Goal: Transaction & Acquisition: Purchase product/service

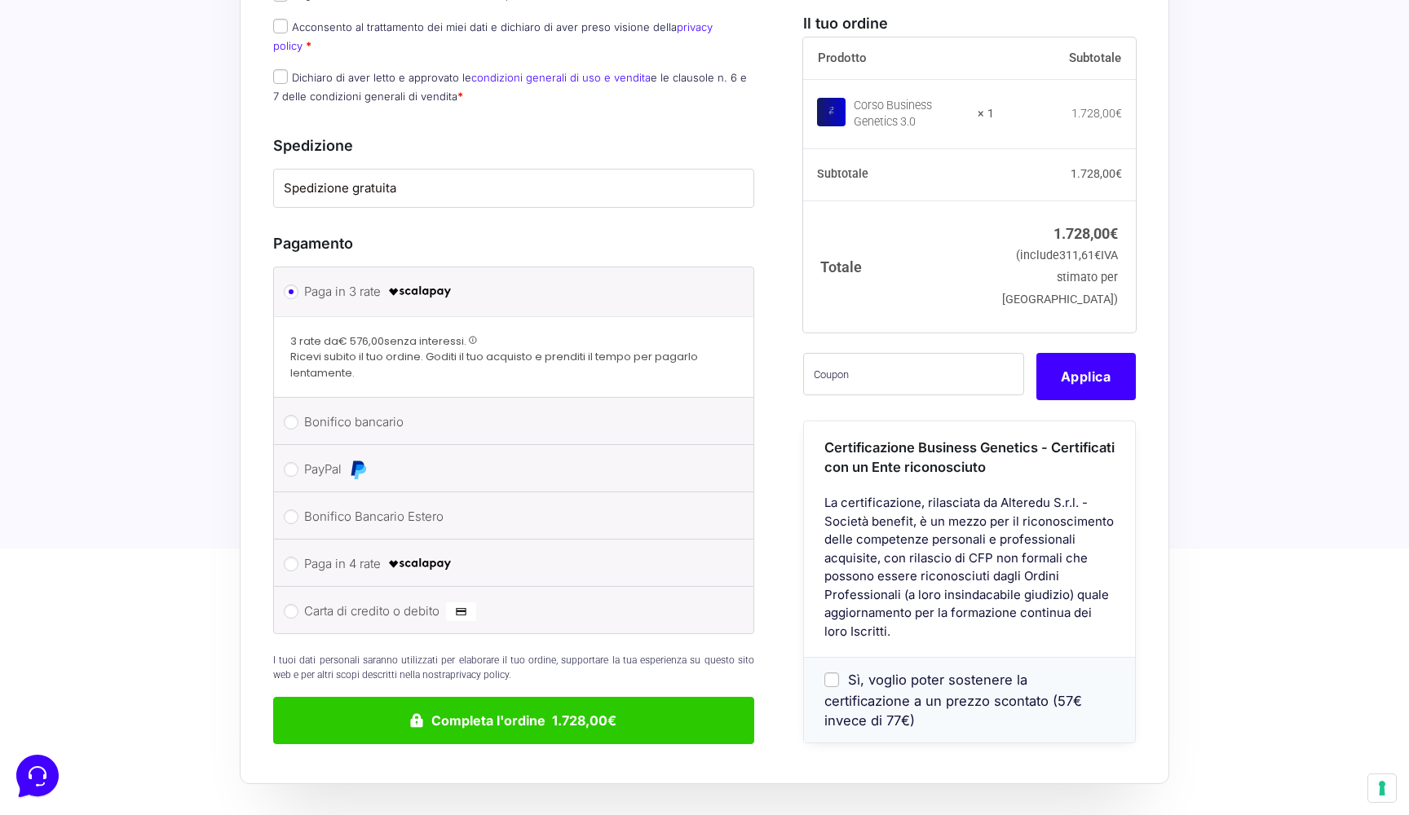
scroll to position [1107, 0]
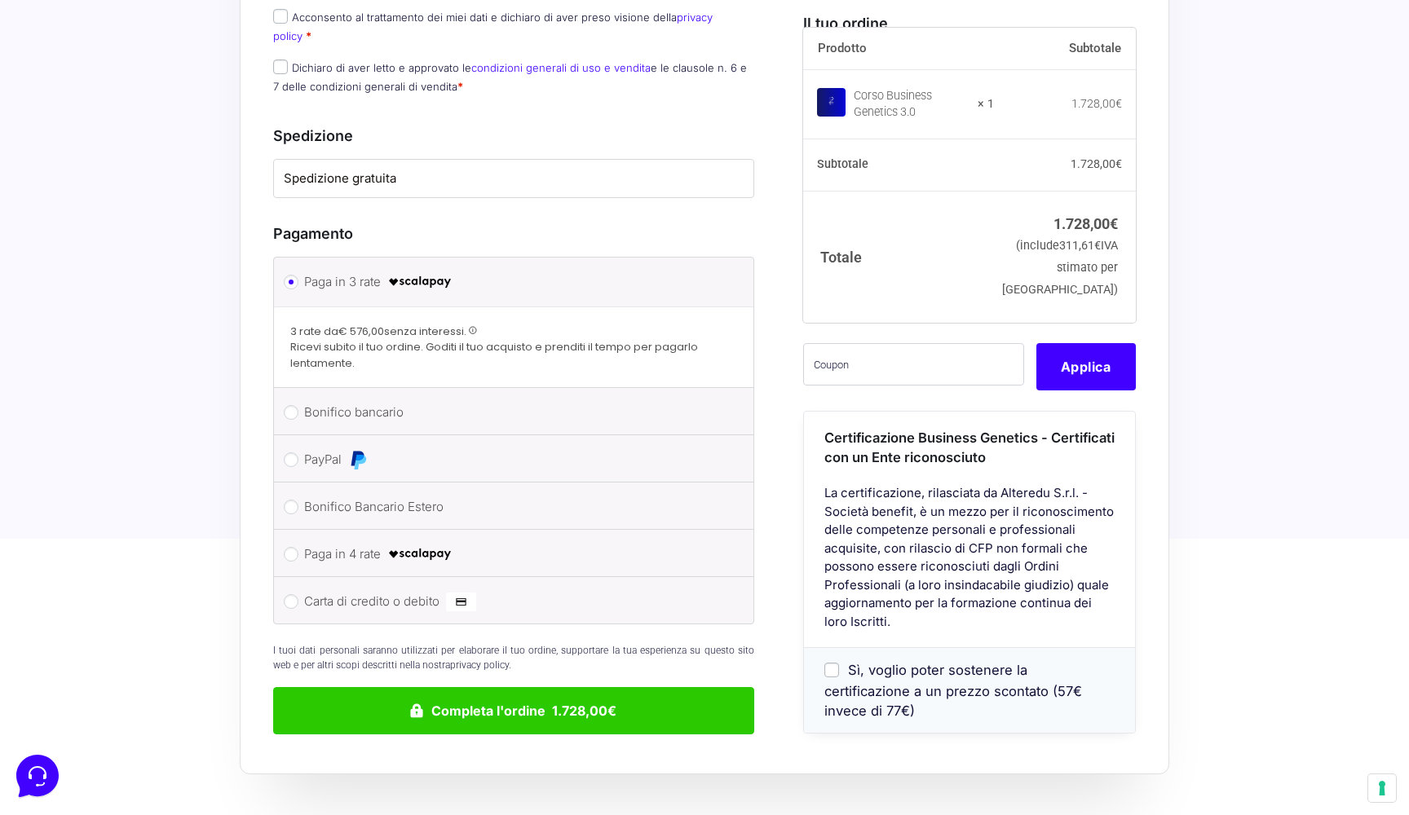
drag, startPoint x: 299, startPoint y: 327, endPoint x: 419, endPoint y: 349, distance: 121.9
click at [419, 349] on span "Ricevi subito il tuo ordine. Goditi il tuo acquisto e prenditi il tempo per pag…" at bounding box center [513, 355] width 447 height 32
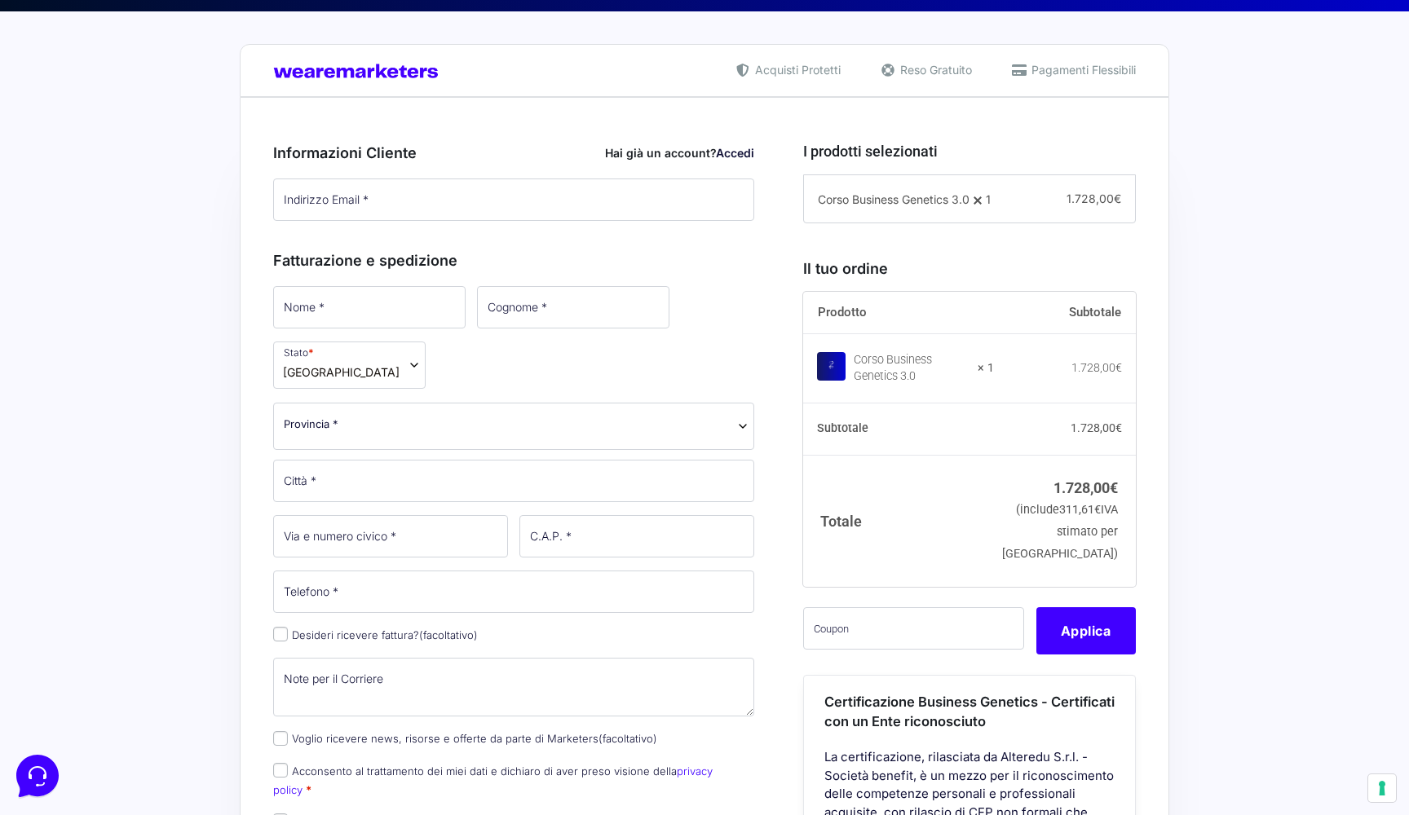
scroll to position [350, 0]
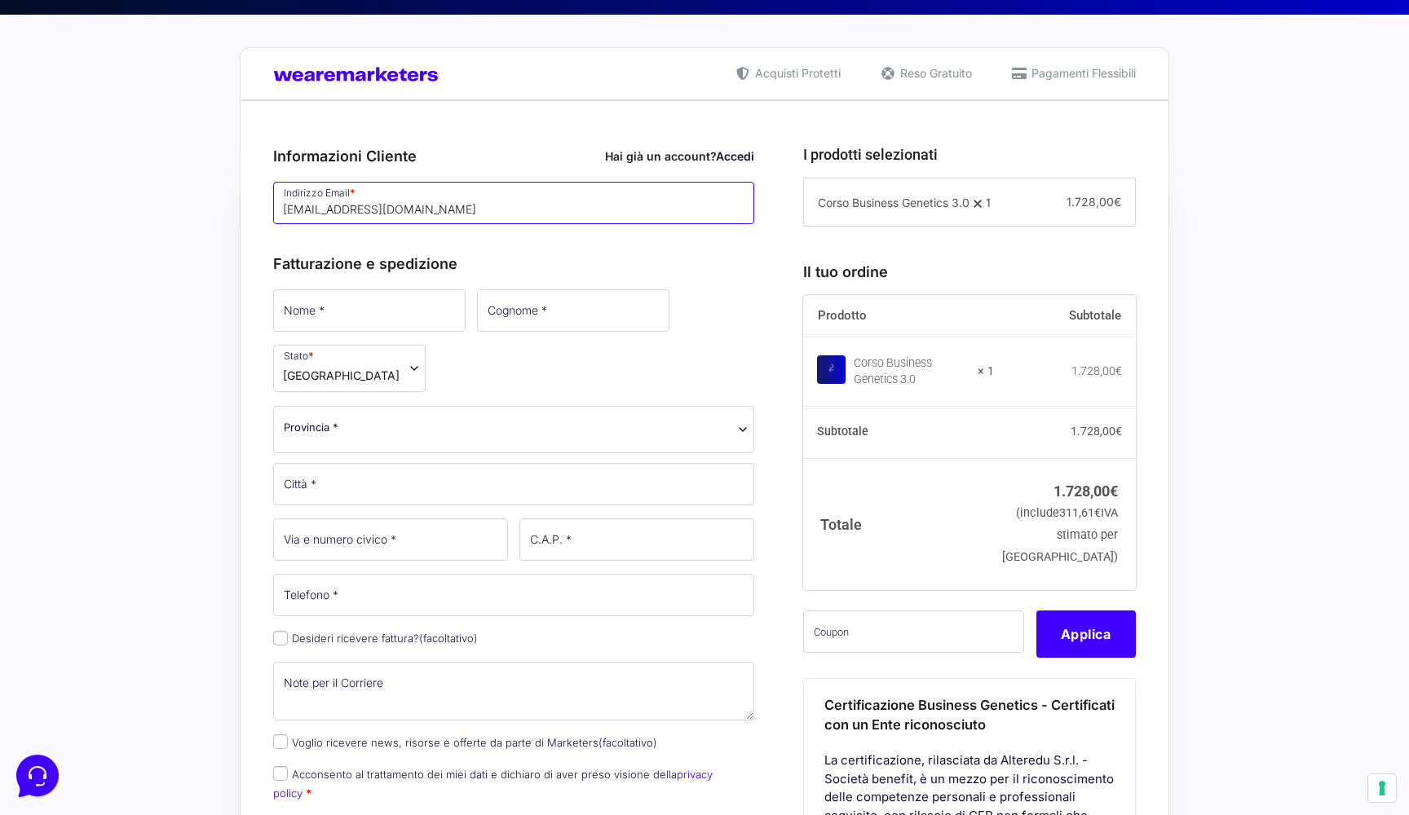
type input "[EMAIL_ADDRESS][DOMAIN_NAME]"
click at [146, 346] on div "Acquisti Protetti Reso Gratuito Pagamenti Flessibili Riepilogo Ordine 1.728,00 …" at bounding box center [704, 816] width 1409 height 1602
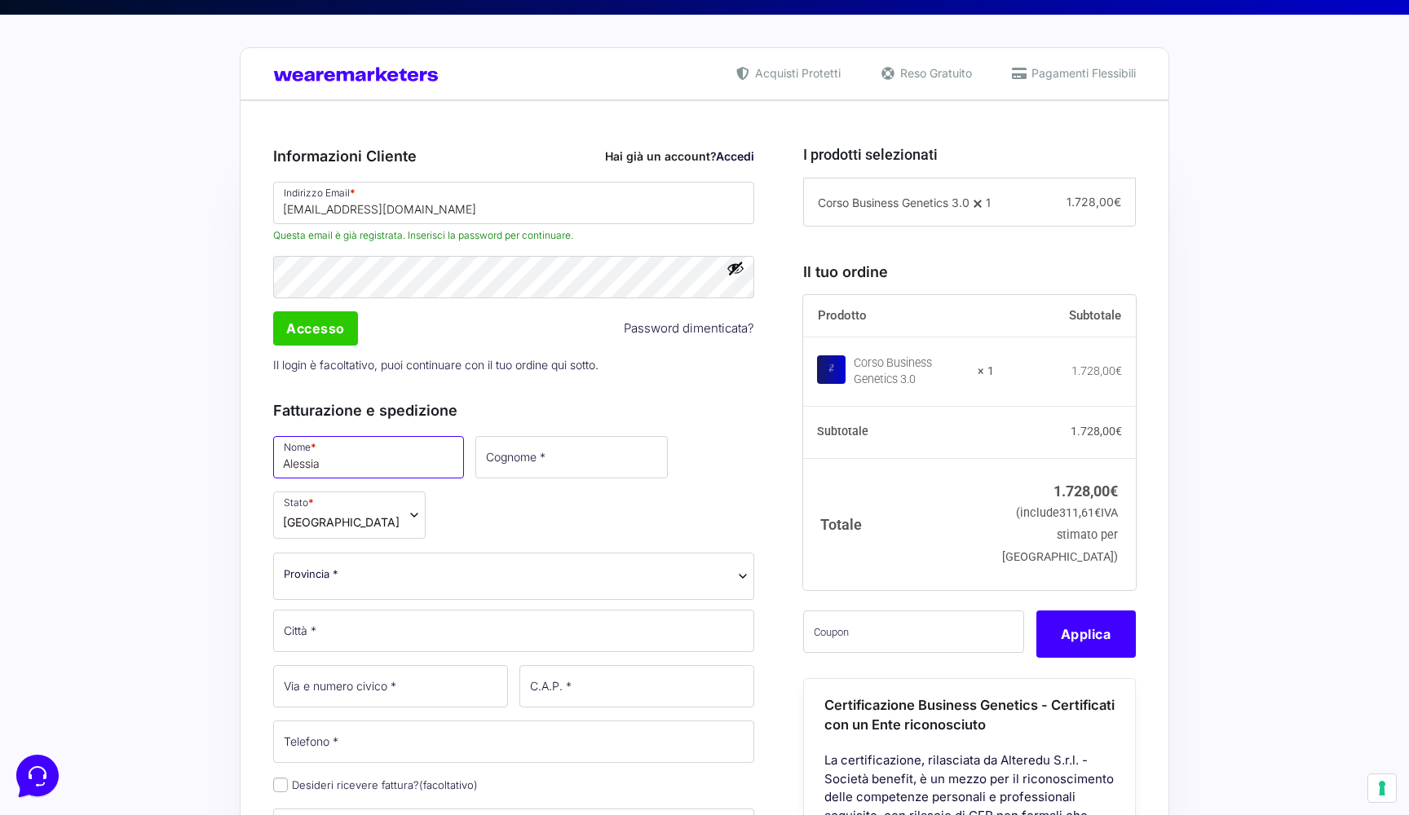
type input "Alessia"
type input "Boni"
click at [328, 329] on input "Accesso" at bounding box center [315, 328] width 85 height 34
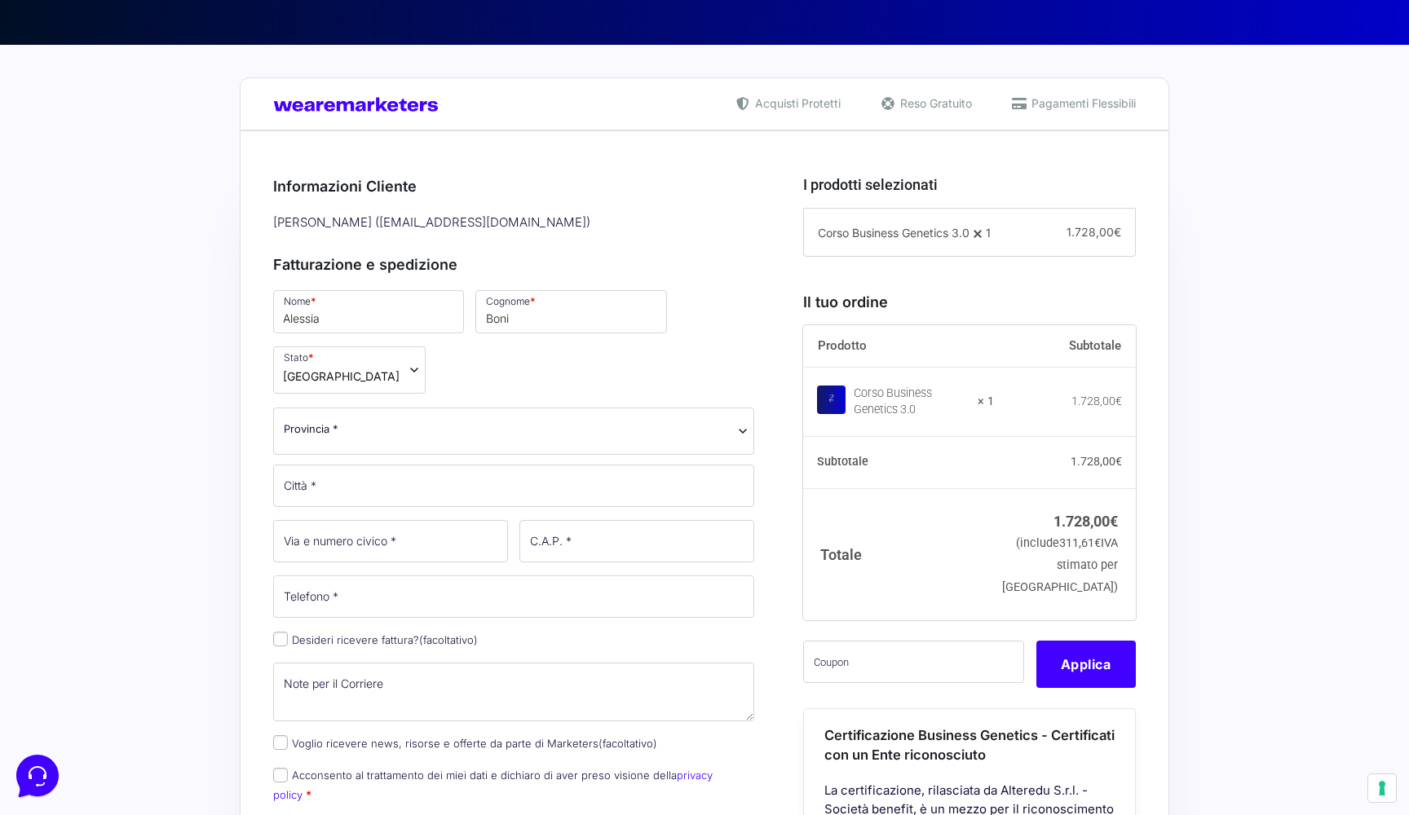
scroll to position [362, 0]
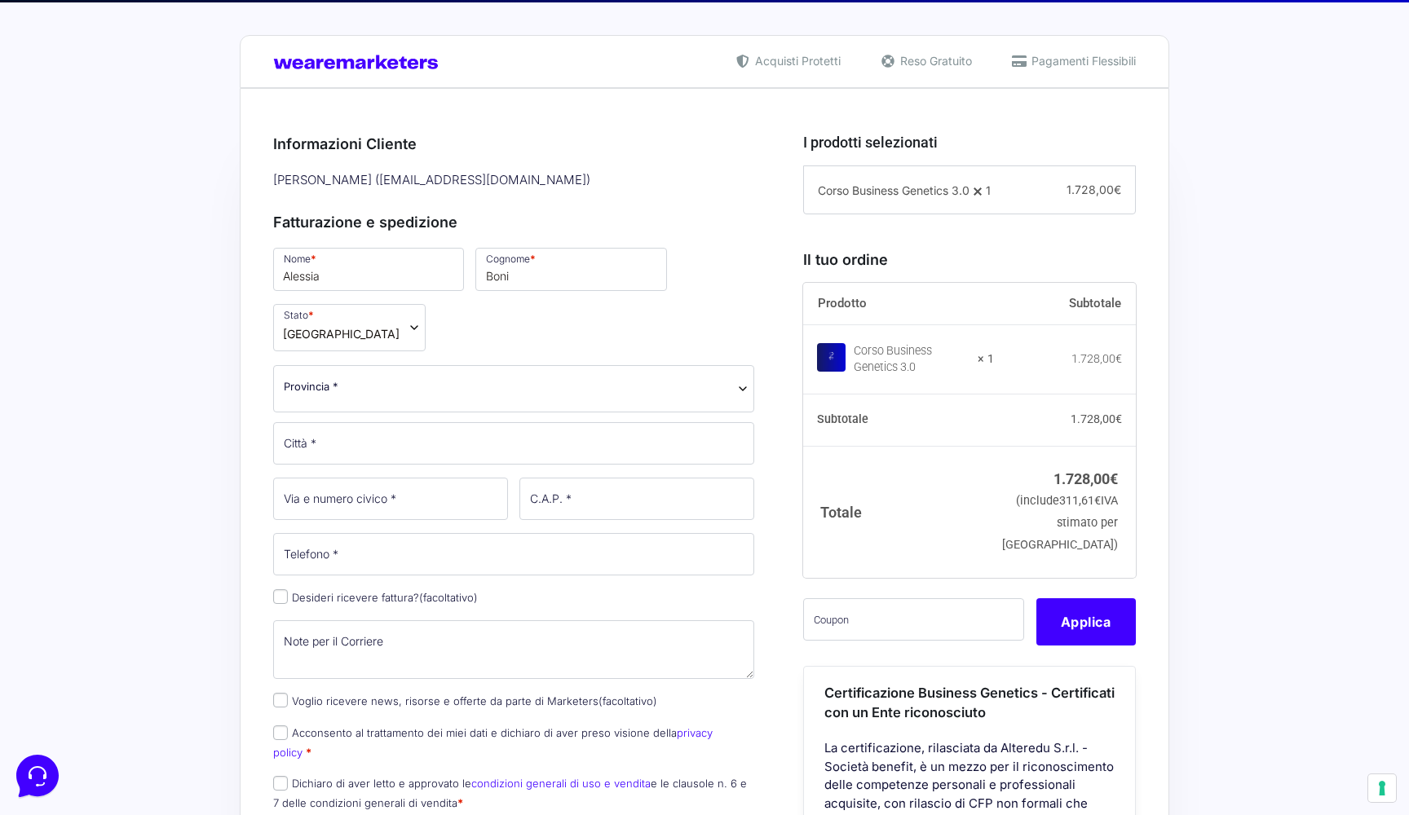
click at [445, 394] on span "Provincia *" at bounding box center [514, 386] width 460 height 17
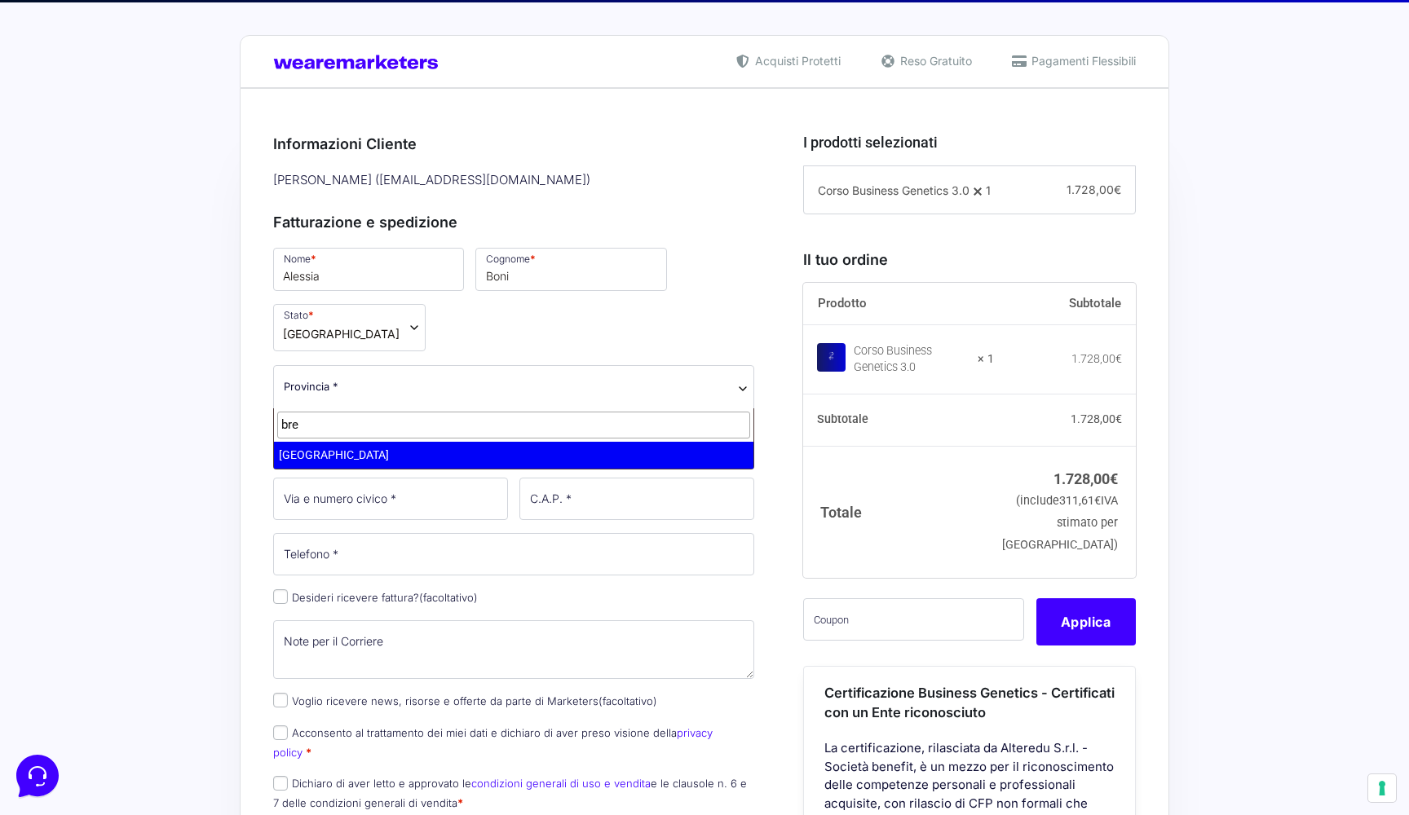
type input "bre"
select select "BS"
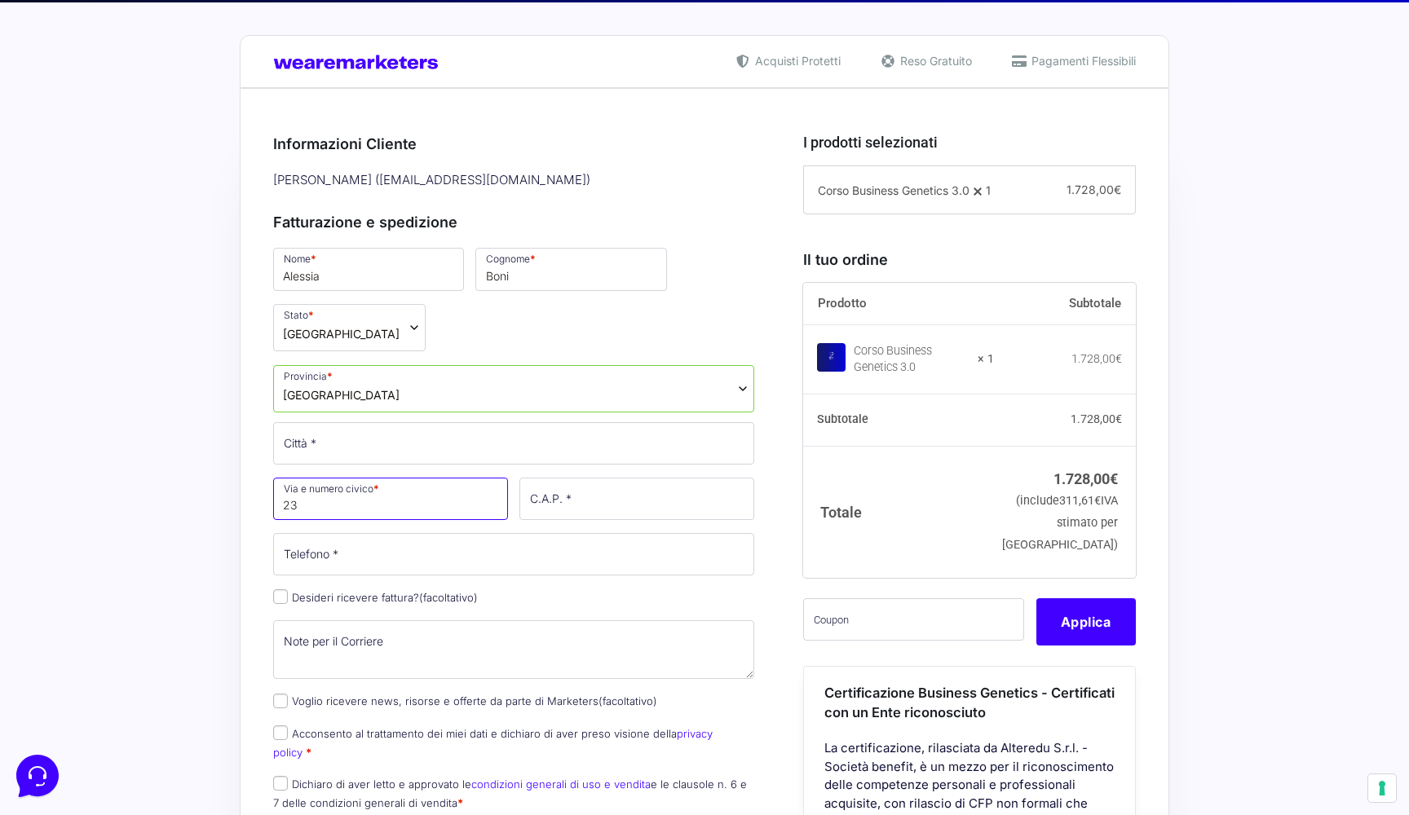
type input "23"
type input "25081"
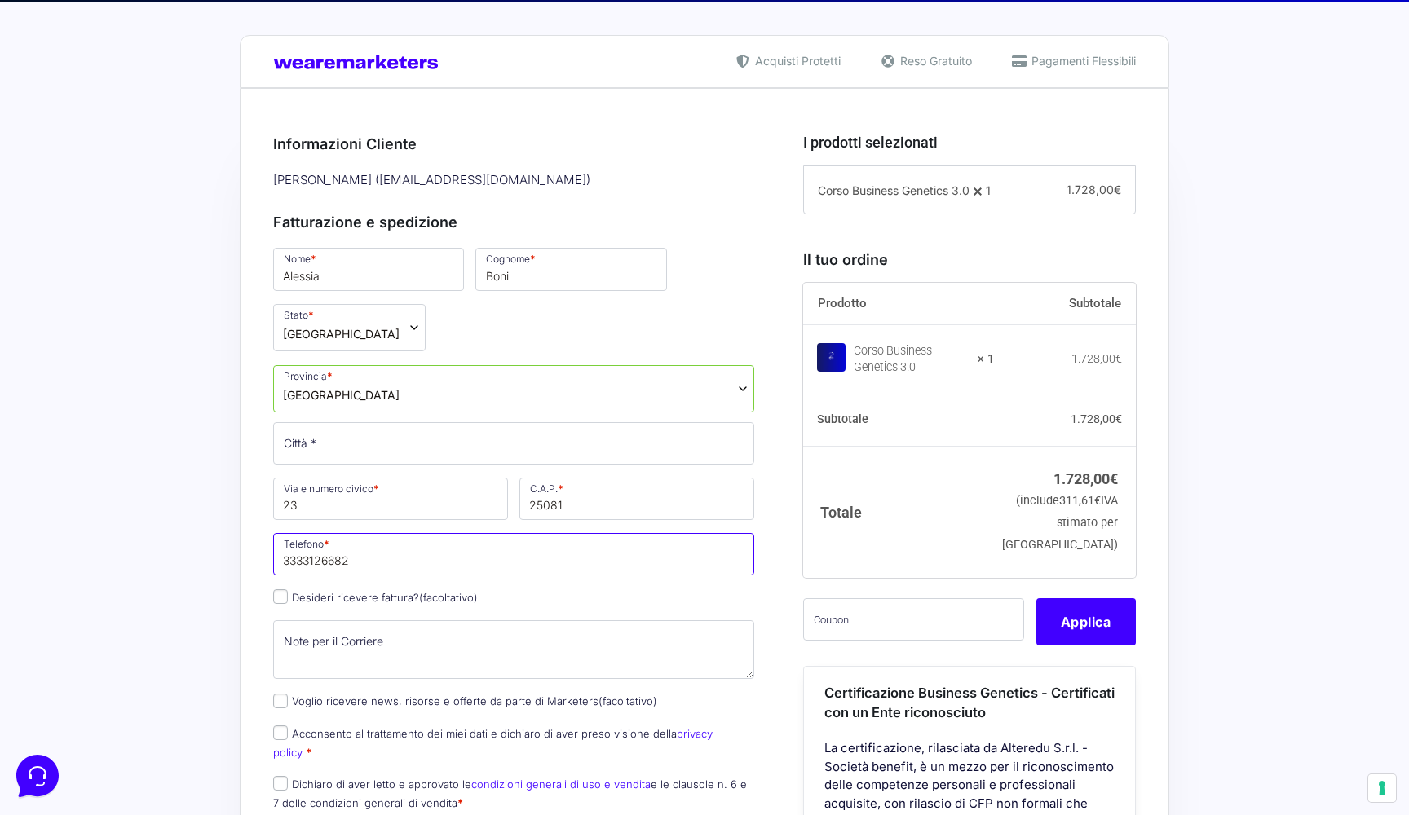
type input "3333126682"
click at [472, 636] on textarea "Note per il Corriere (facoltativo)" at bounding box center [513, 650] width 481 height 59
click at [284, 596] on input "Desideri ricevere fattura? (facoltativo)" at bounding box center [280, 597] width 15 height 15
checkbox input "true"
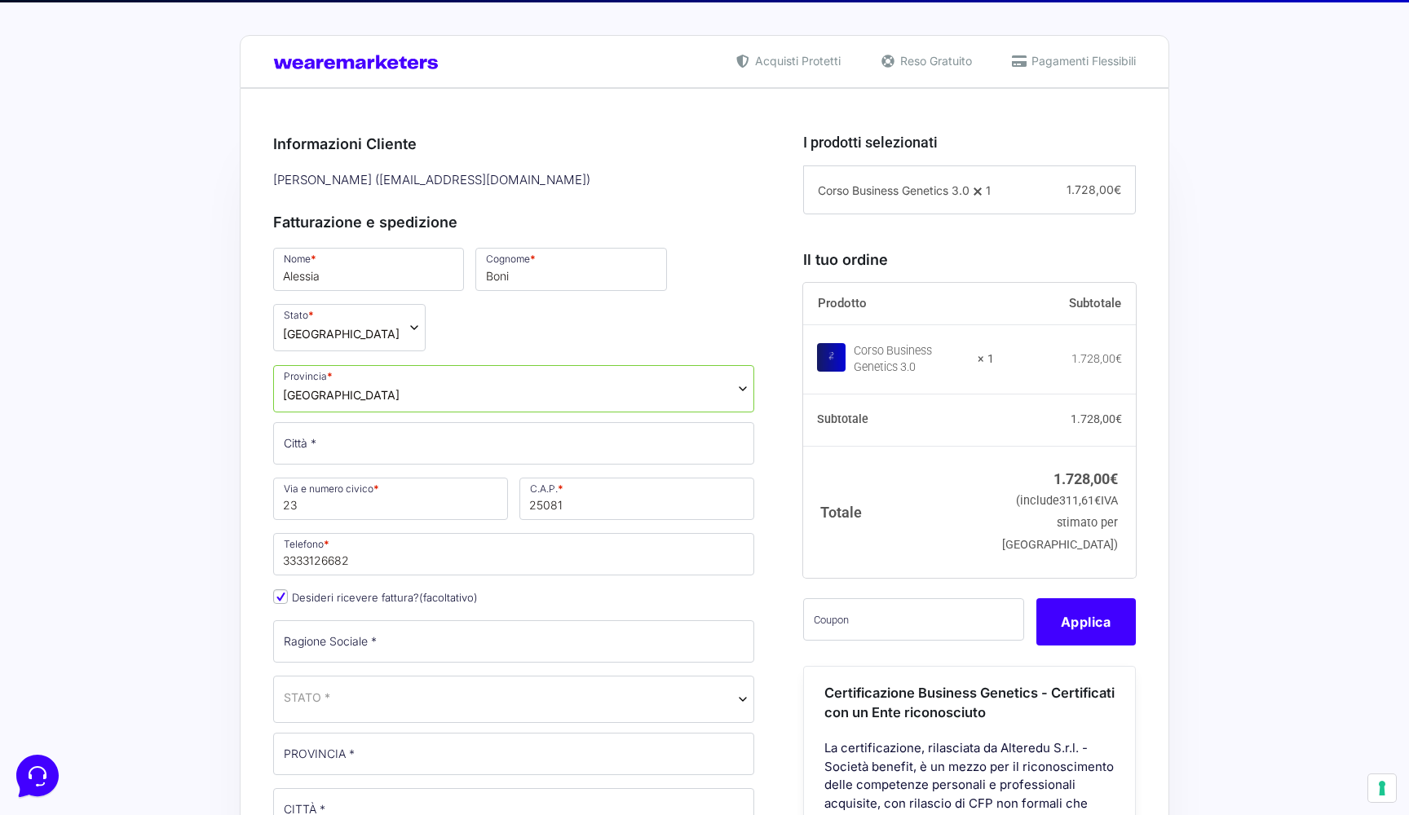
scroll to position [616, 0]
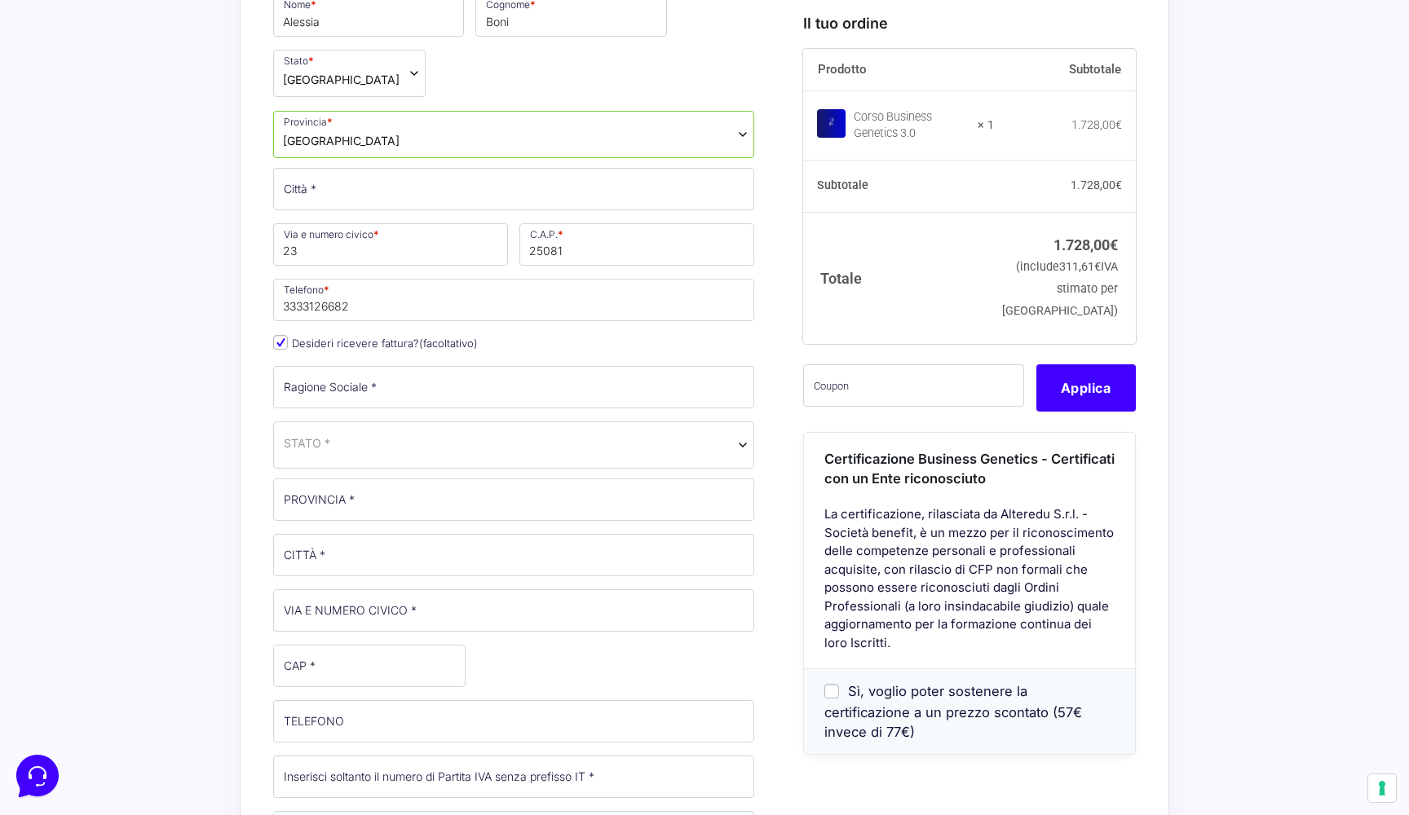
click at [374, 440] on span "STATO *" at bounding box center [513, 445] width 481 height 47
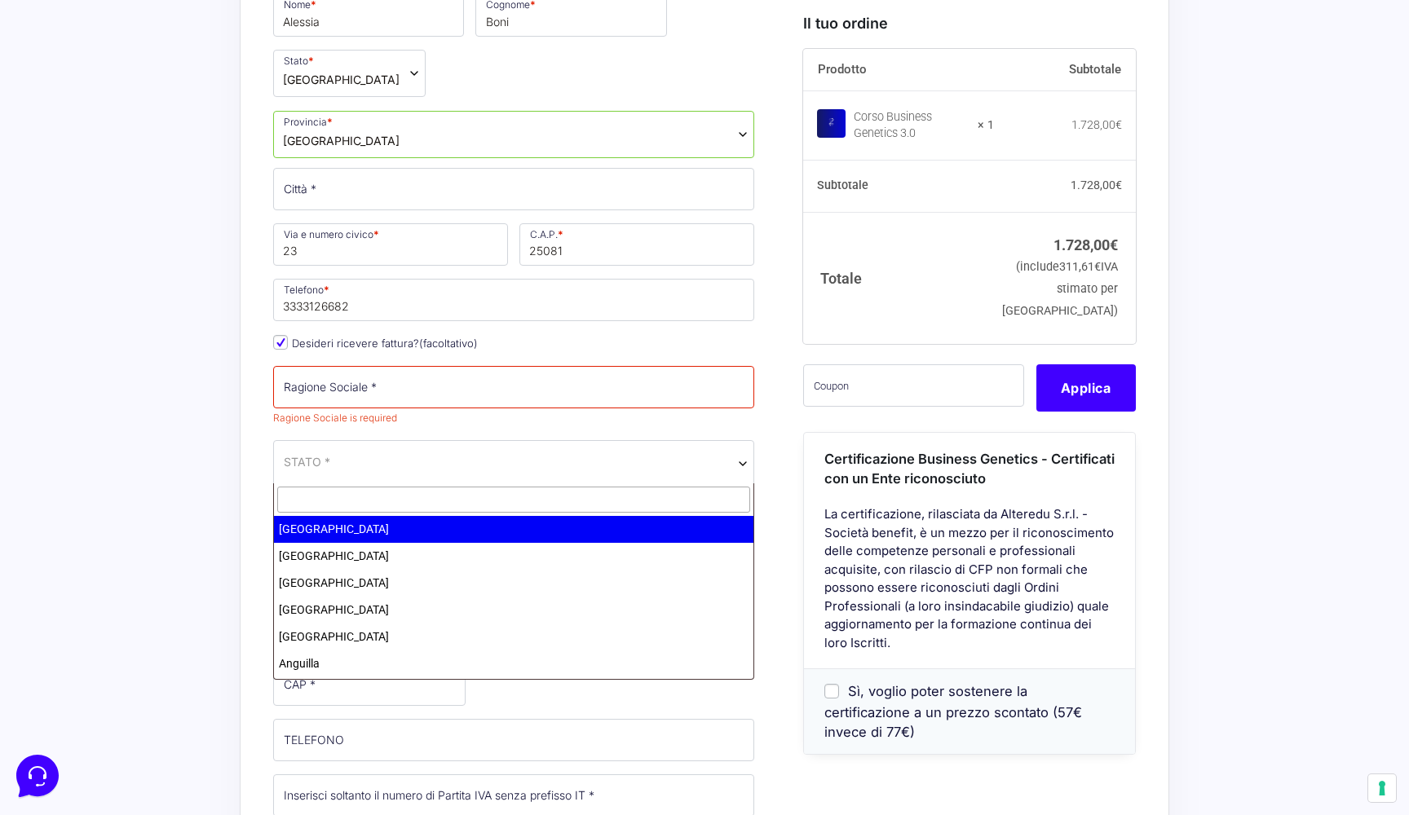
click at [236, 437] on div "Acquisti Protetti Reso Gratuito Pagamenti Flessibili Riepilogo Ordine 1.728,00 …" at bounding box center [704, 822] width 1409 height 2148
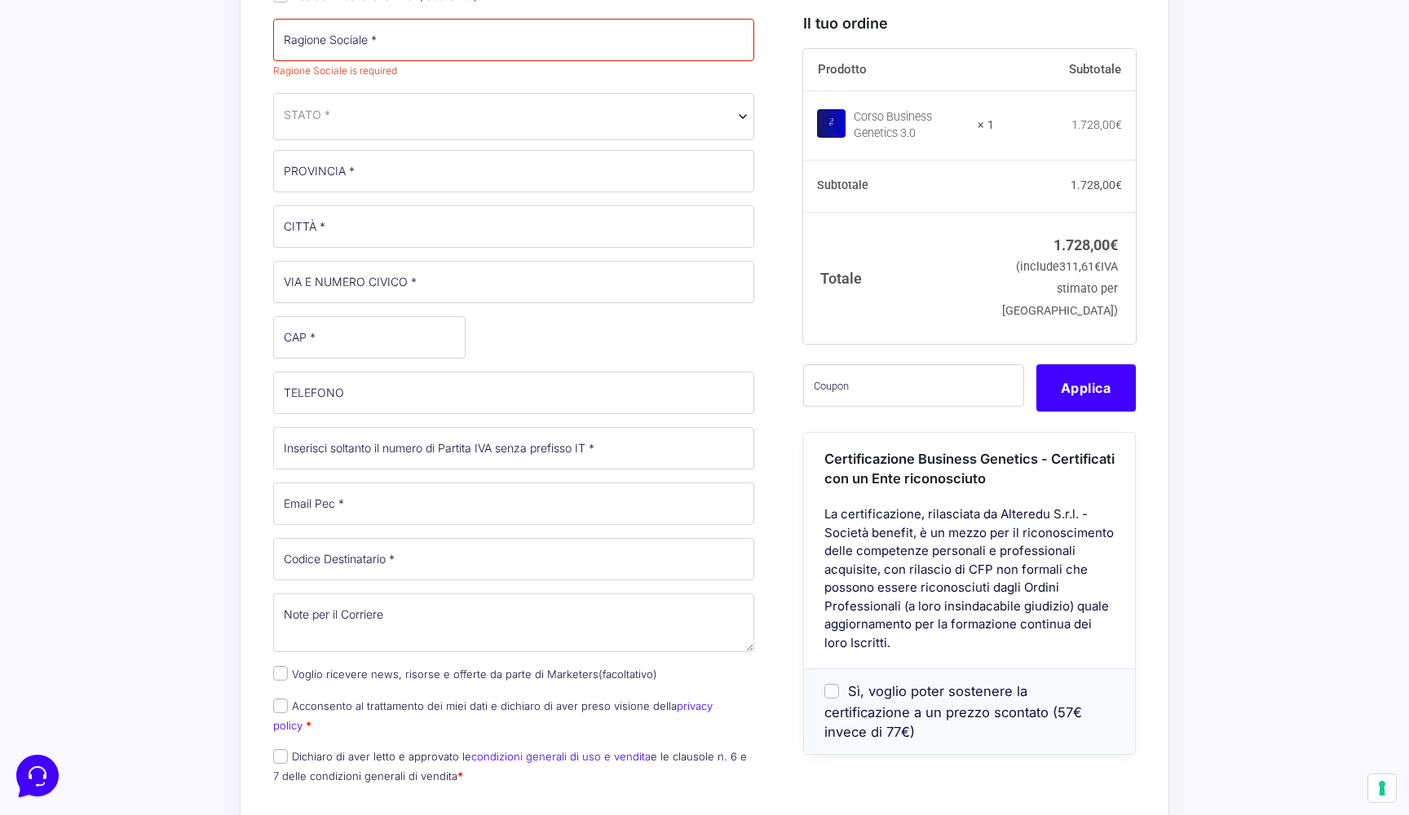
scroll to position [968, 0]
click at [366, 28] on input "Ragione Sociale *" at bounding box center [513, 36] width 481 height 42
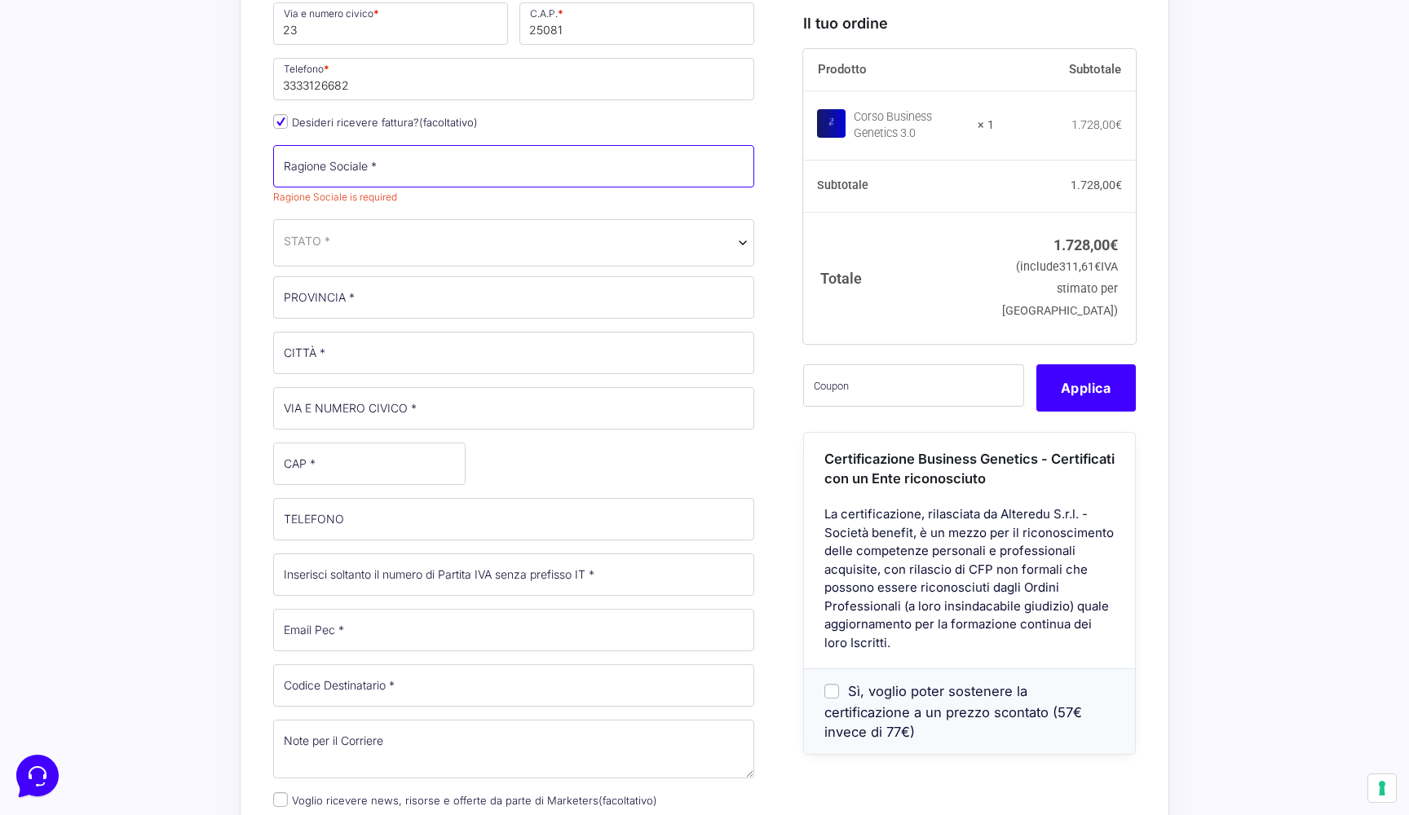
scroll to position [837, 0]
paste input "BONI ALESSIA"
type input "BONI ALESSIA"
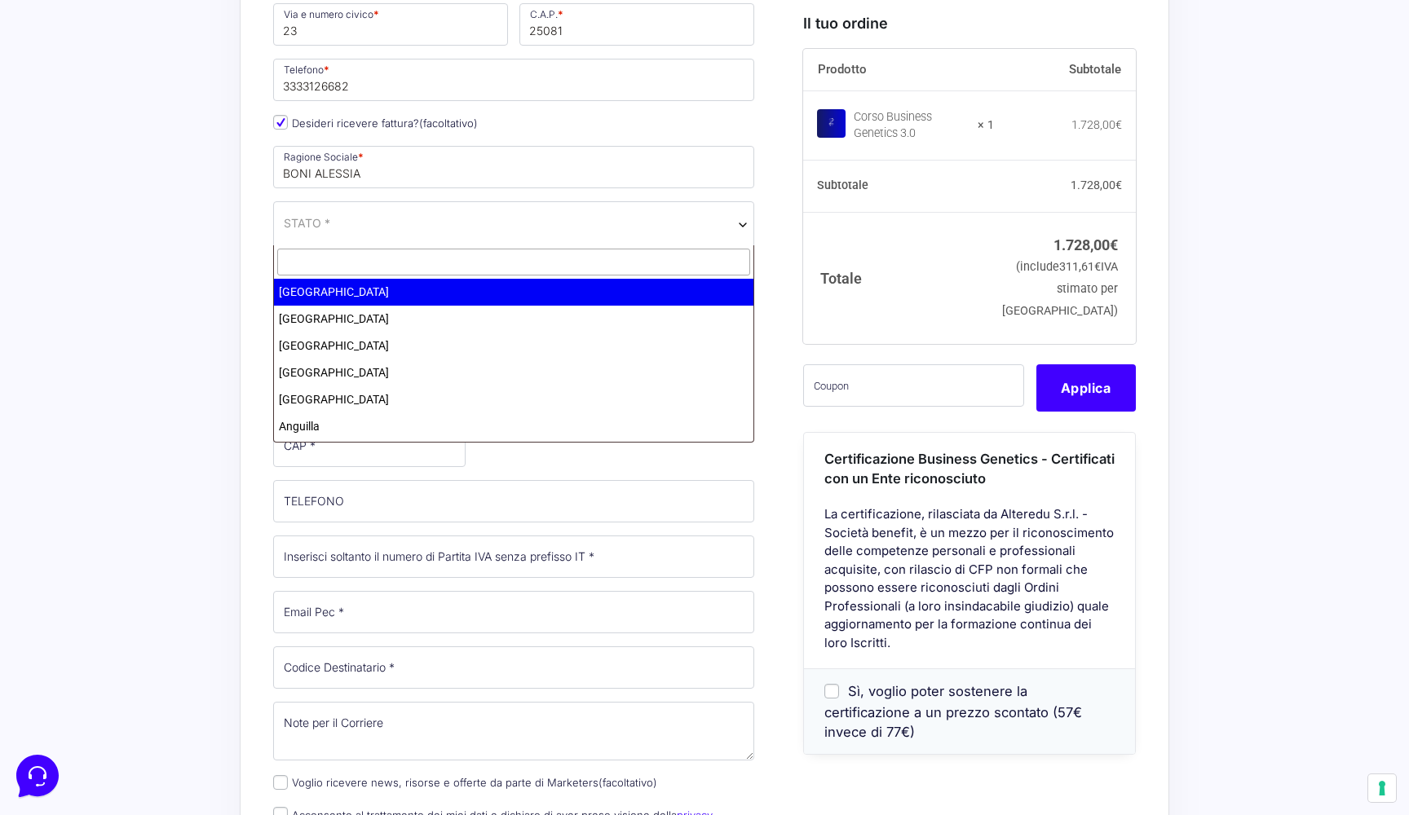
click at [484, 239] on span "STATO *" at bounding box center [513, 224] width 481 height 47
type input "ita"
select select "SA"
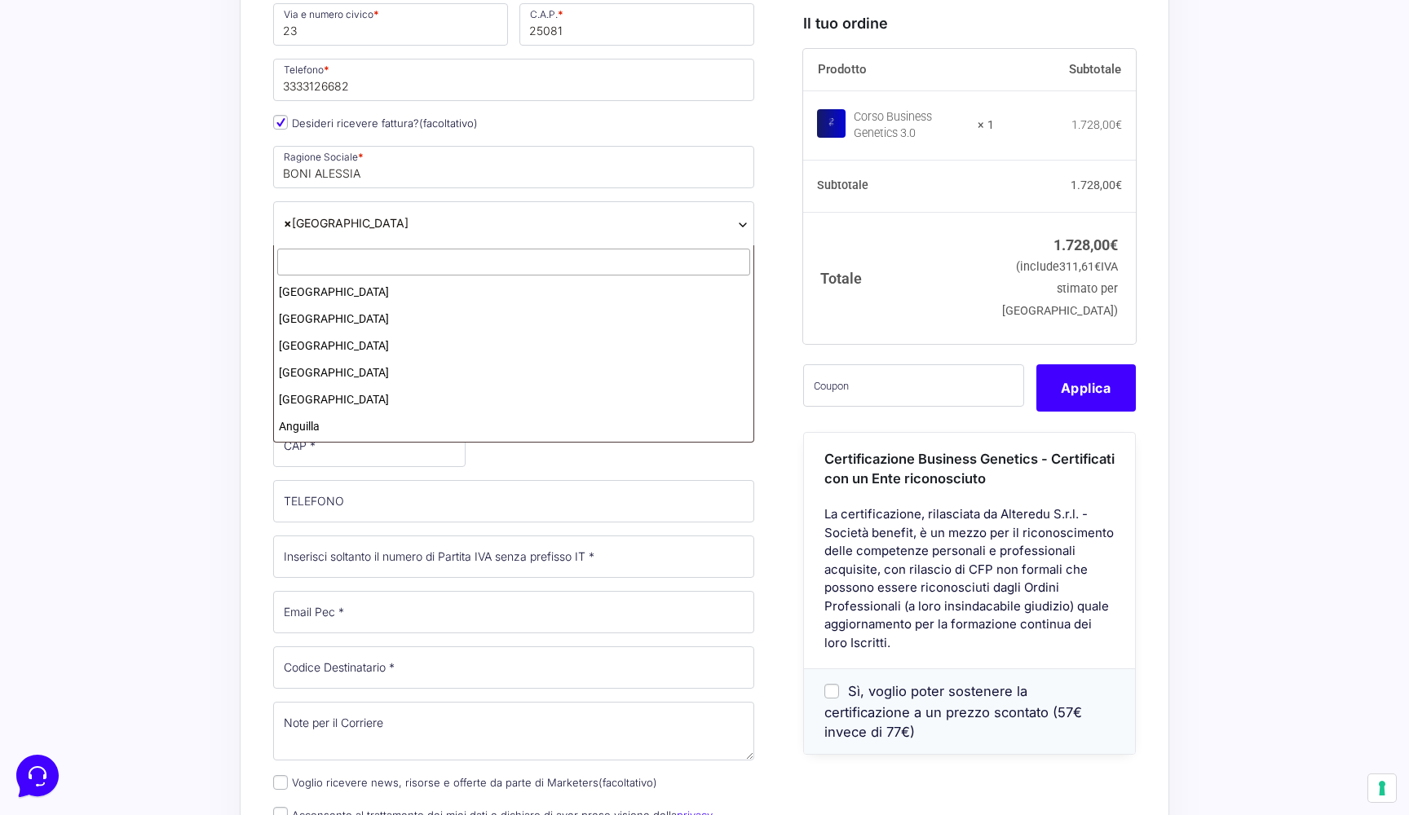
click at [441, 223] on span "× Arabia Saudita" at bounding box center [514, 222] width 460 height 17
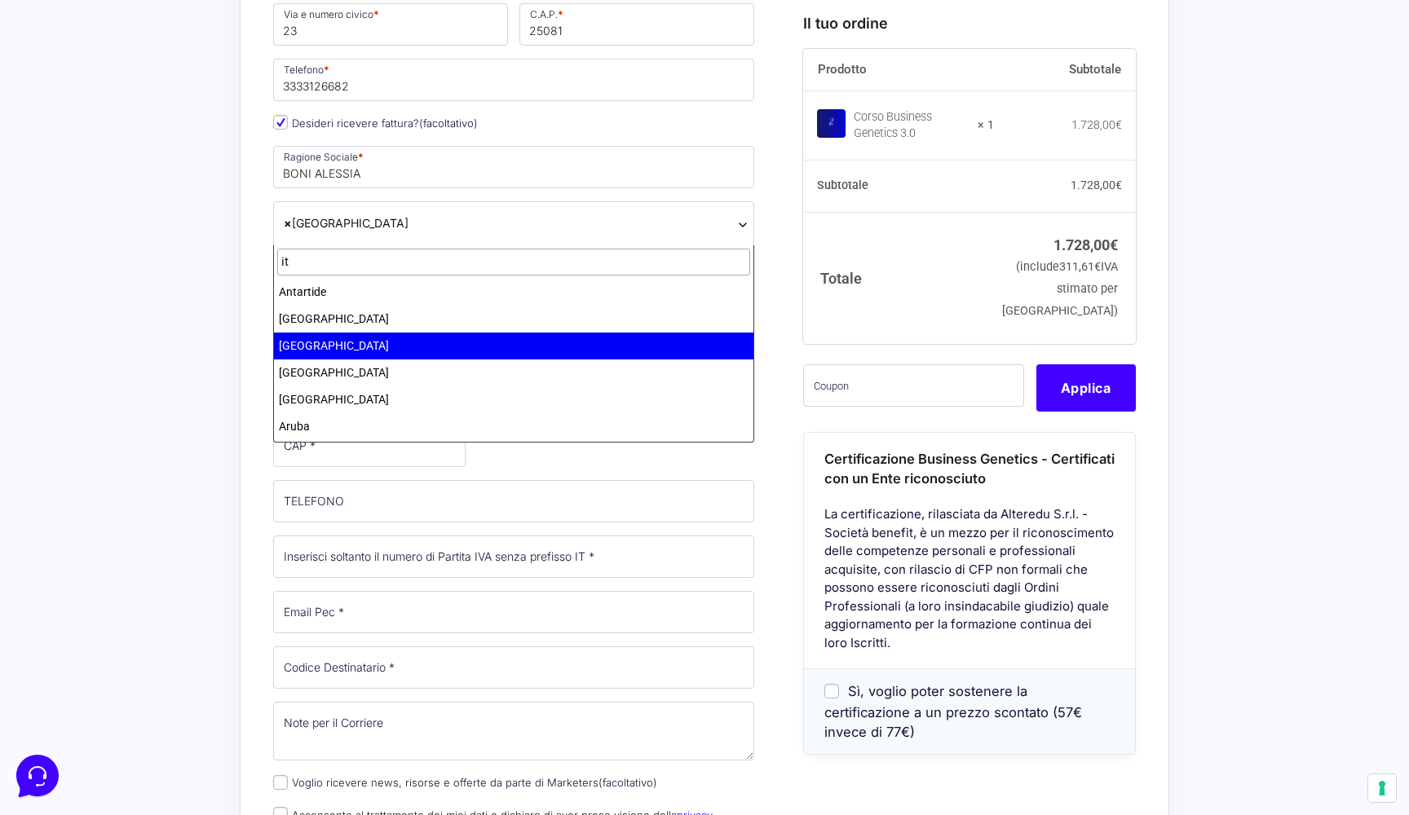
scroll to position [0, 0]
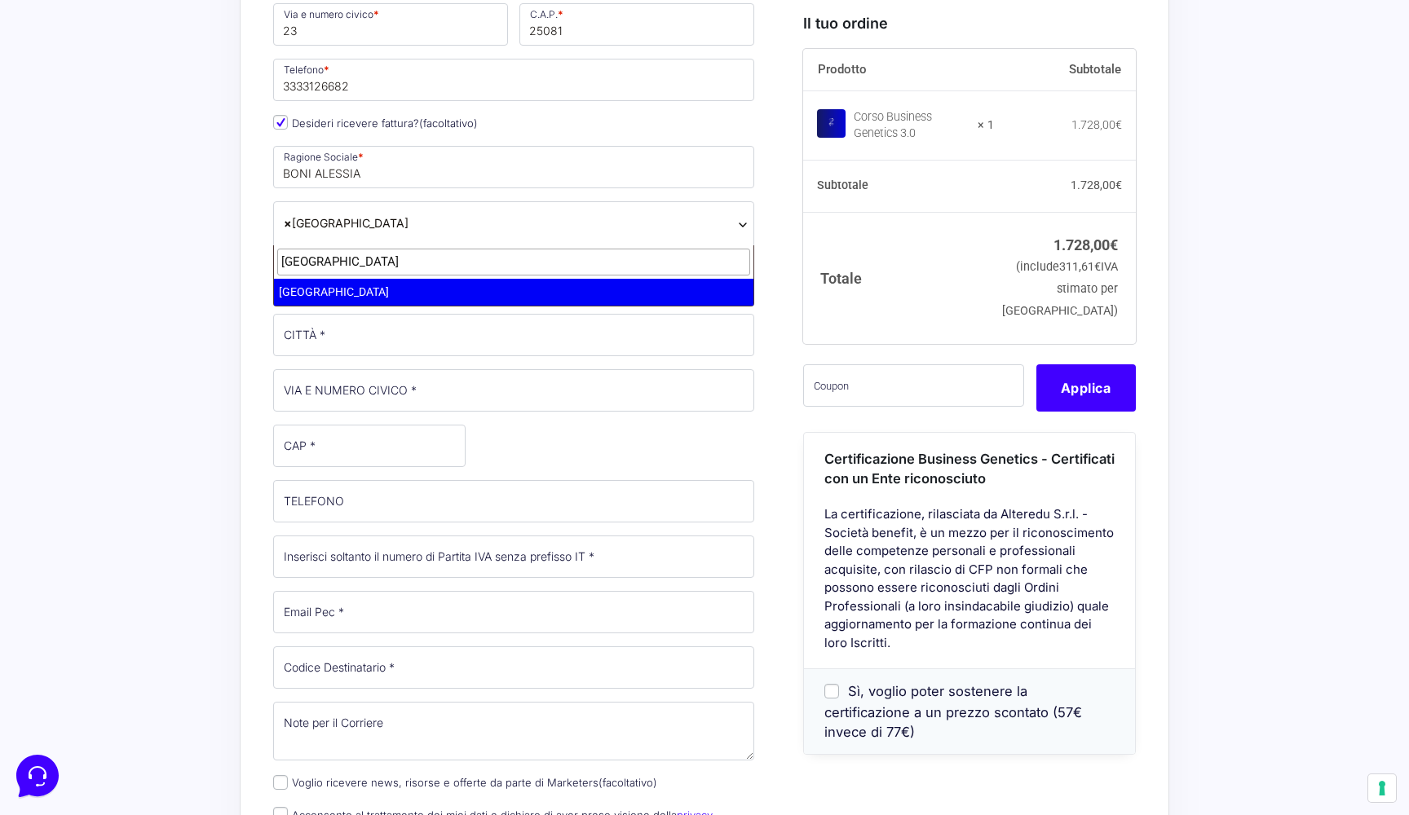
type input "italia"
select select "IT"
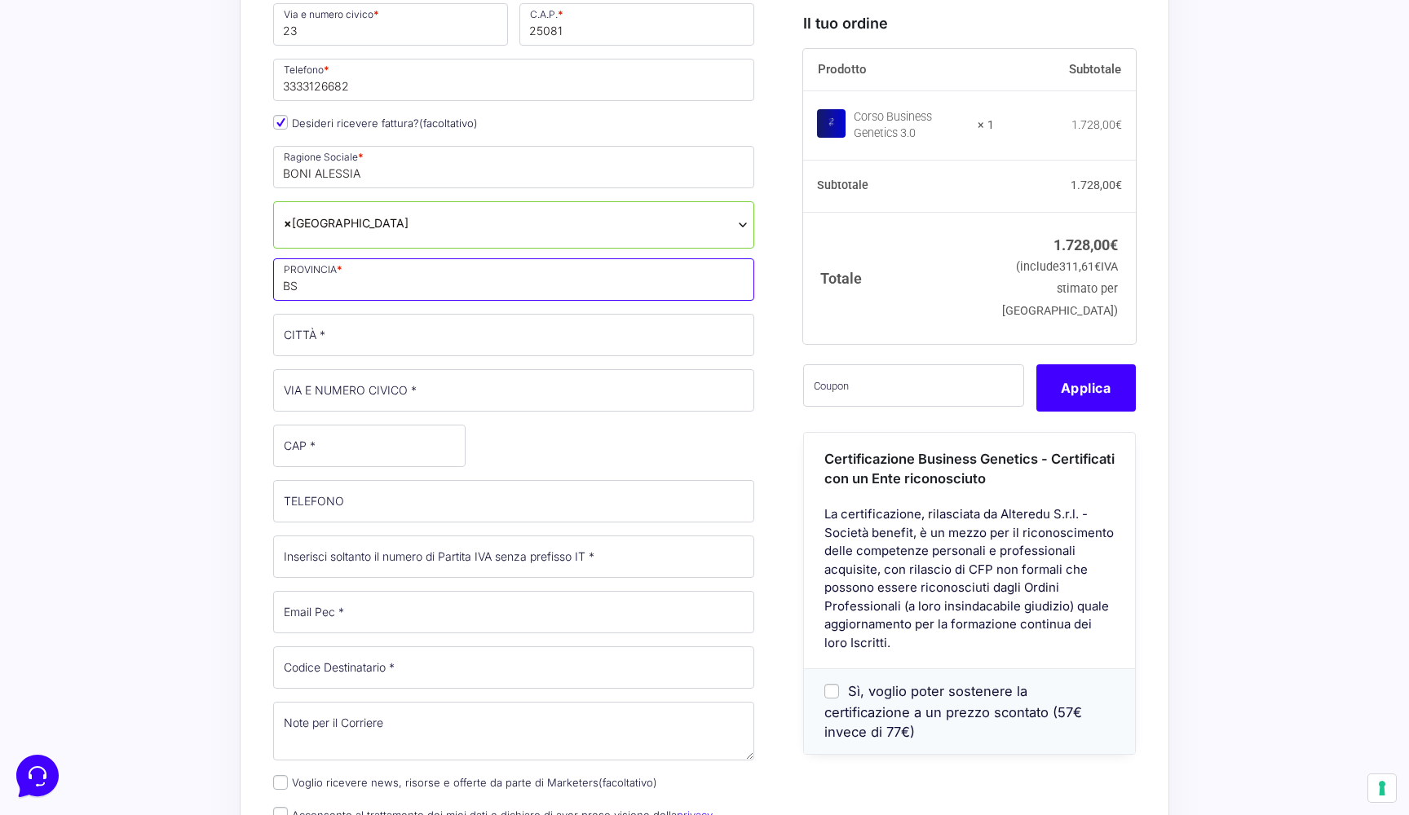
type input "BS"
type input "Bedizzole"
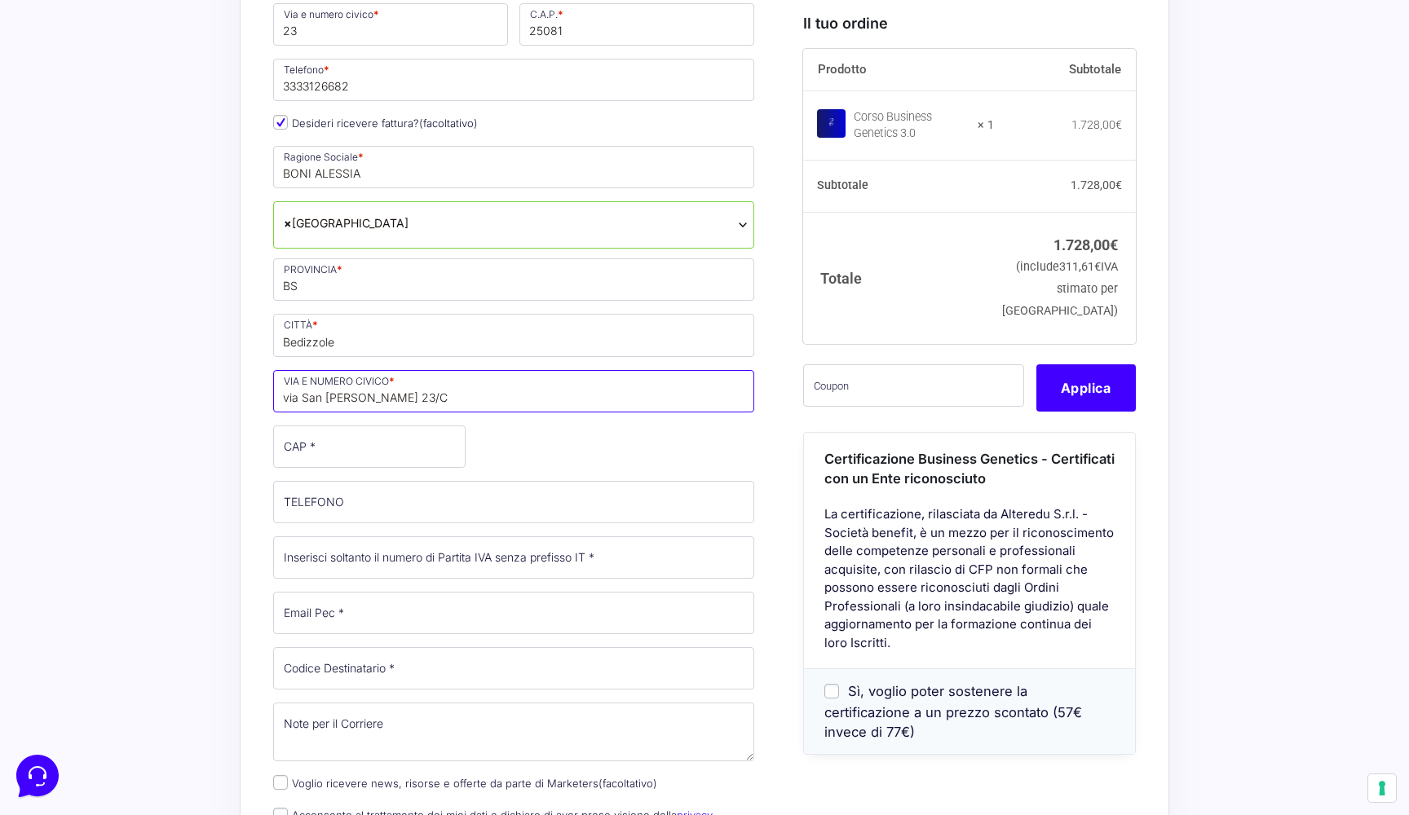
type input "via San [PERSON_NAME] 23/C"
click at [399, 467] on p "CAP *" at bounding box center [369, 446] width 204 height 47
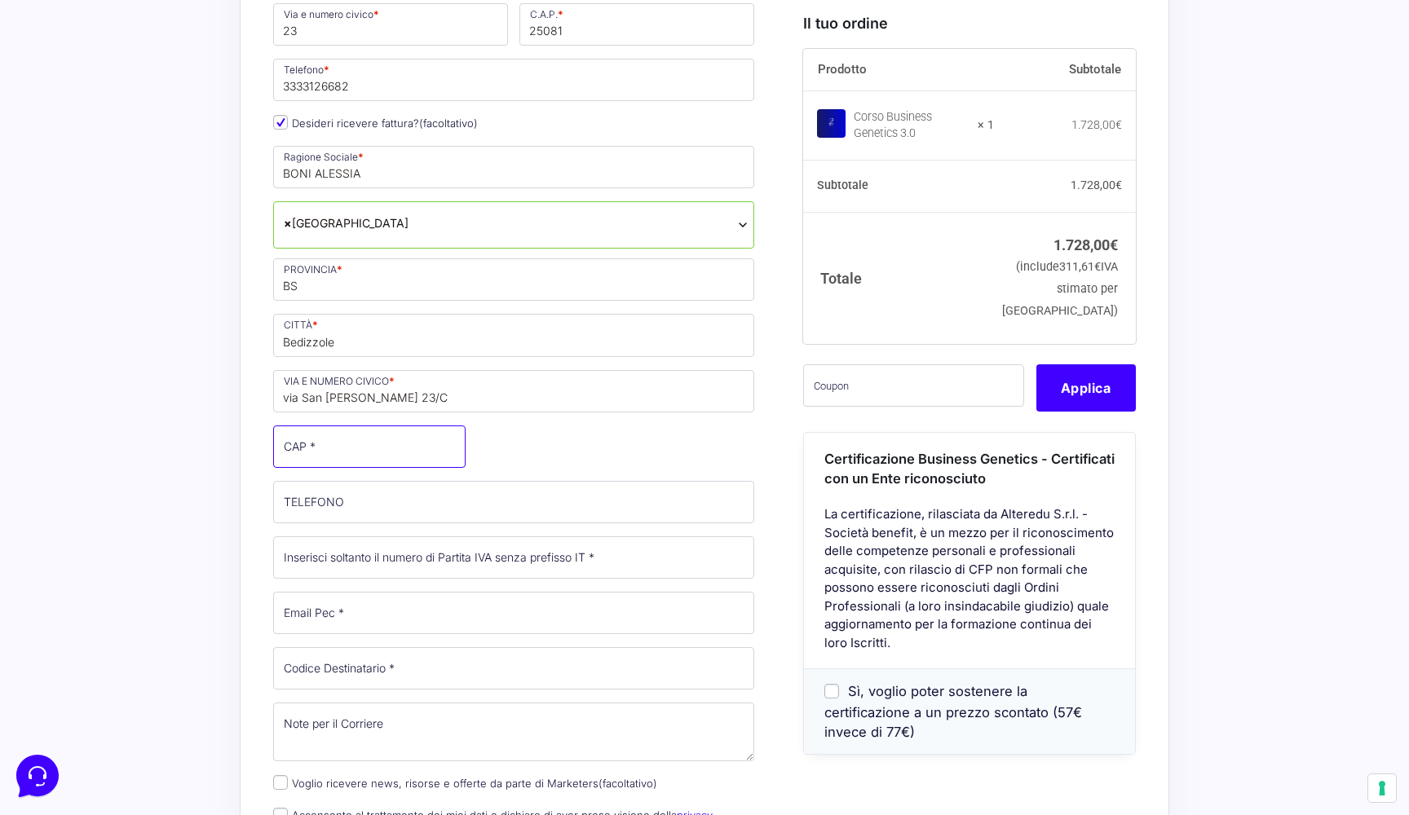
click at [395, 453] on input "CAP *" at bounding box center [369, 447] width 192 height 42
type input "25081"
type input "3333126682"
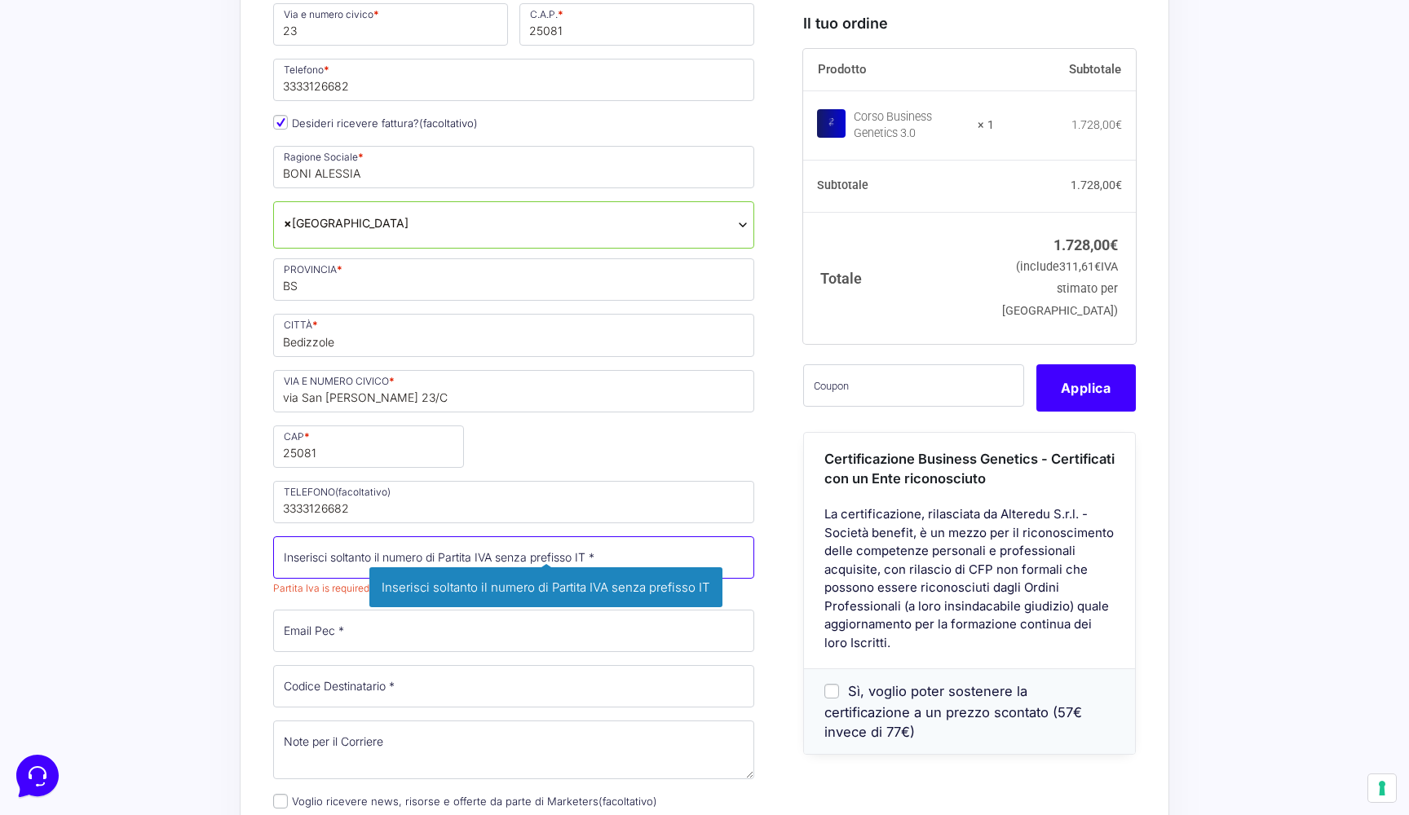
paste input "03469710986"
type input "03469710986"
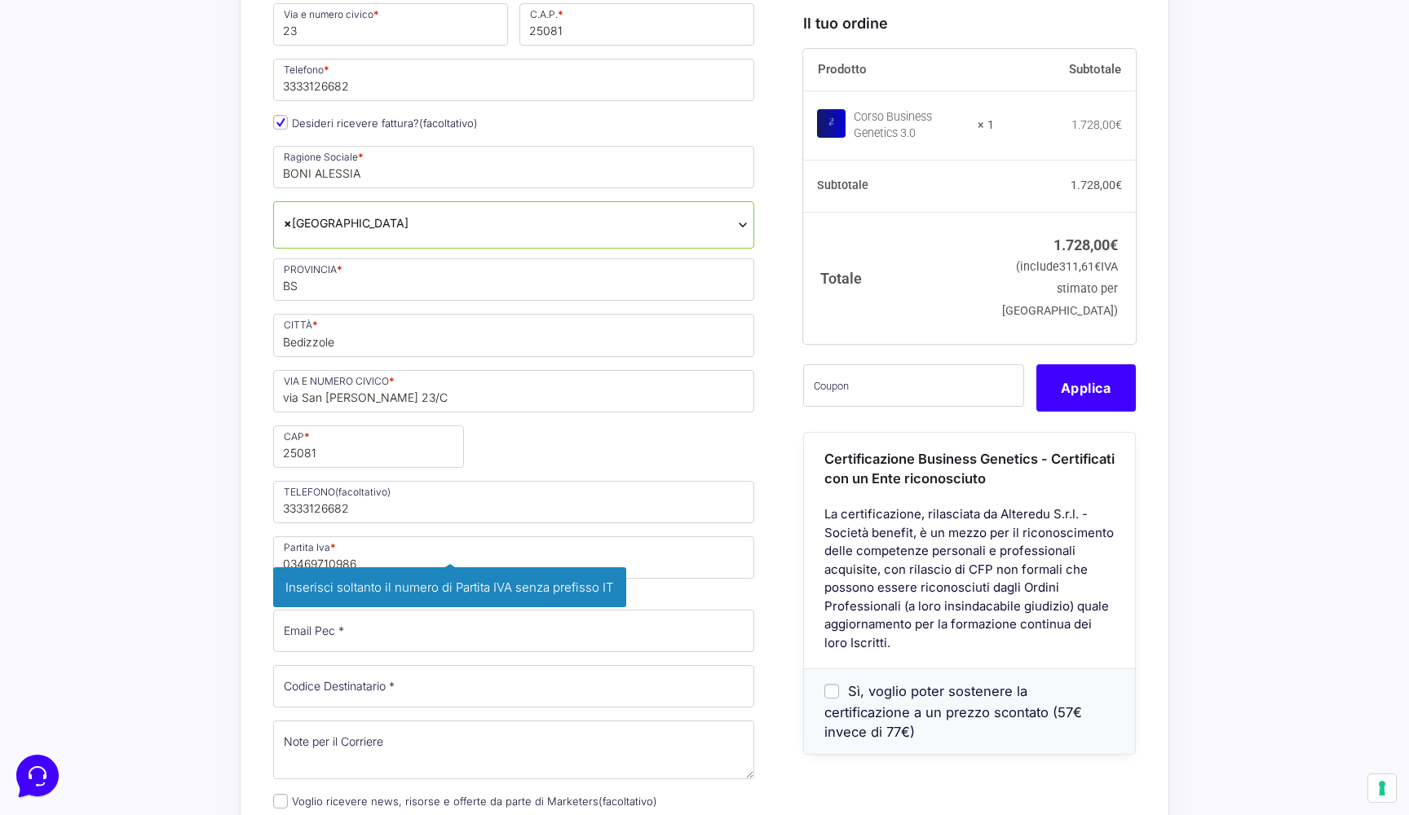
click at [182, 605] on div "Acquisti Protetti Reso Gratuito Pagamenti Flessibili Riepilogo Ordine 1.728,00 …" at bounding box center [704, 602] width 1409 height 2148
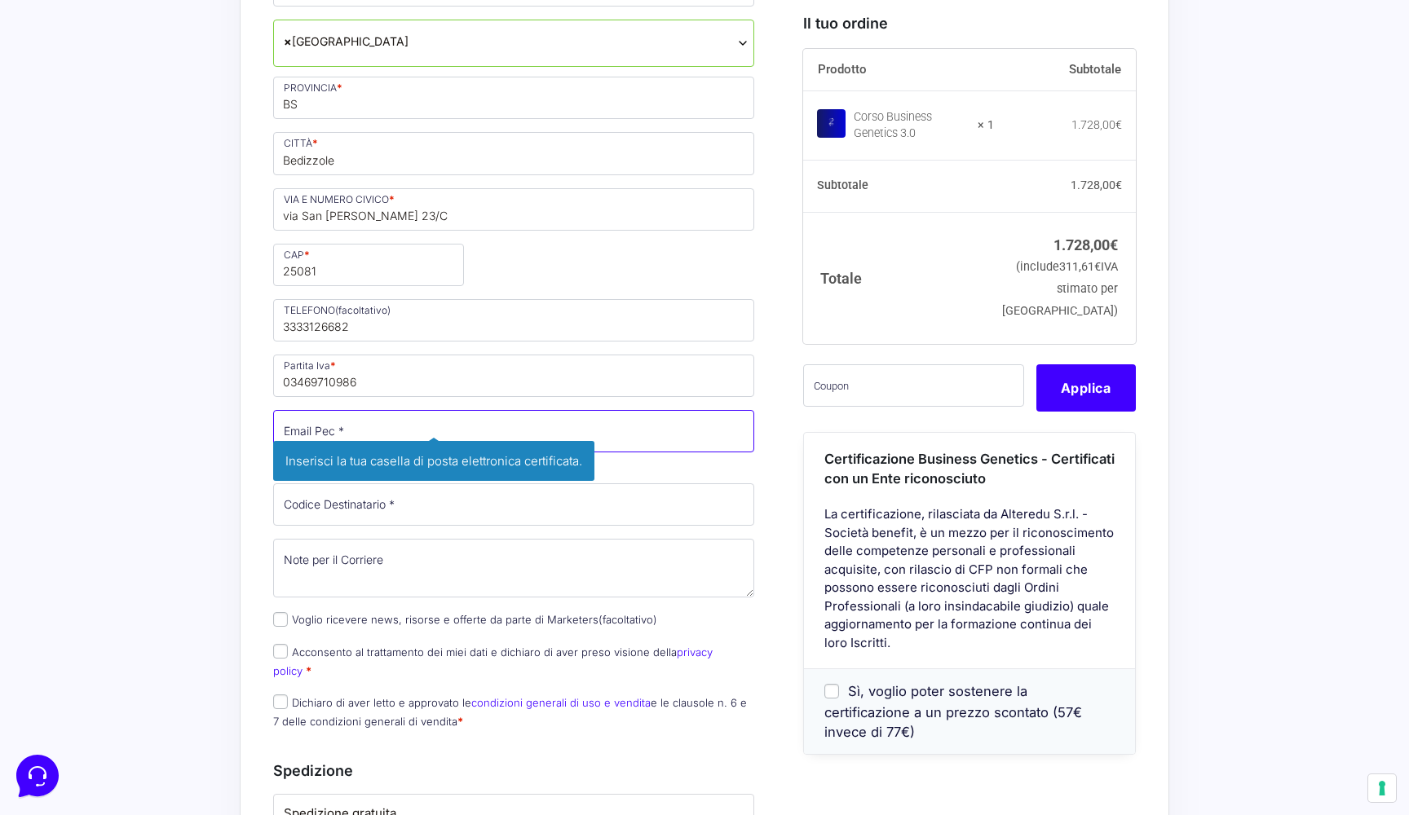
scroll to position [1023, 0]
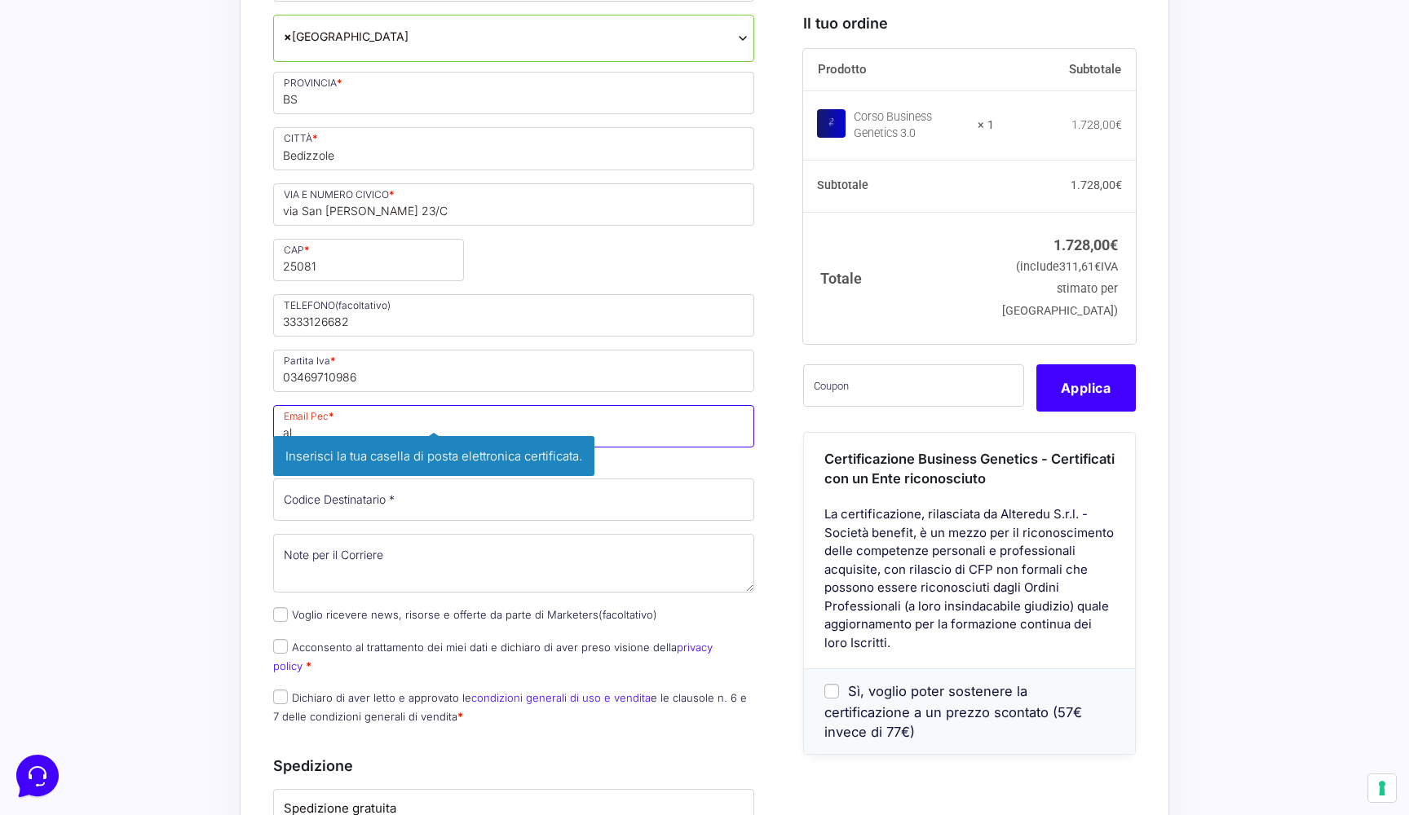
paste input "[EMAIL_ADDRESS][DOMAIN_NAME]"
paste input "text"
type input "[EMAIL_ADDRESS][DOMAIN_NAME]"
click at [224, 550] on div "Acquisti Protetti Reso Gratuito Pagamenti Flessibili Riepilogo Ordine 1.728,00 …" at bounding box center [704, 415] width 1409 height 2148
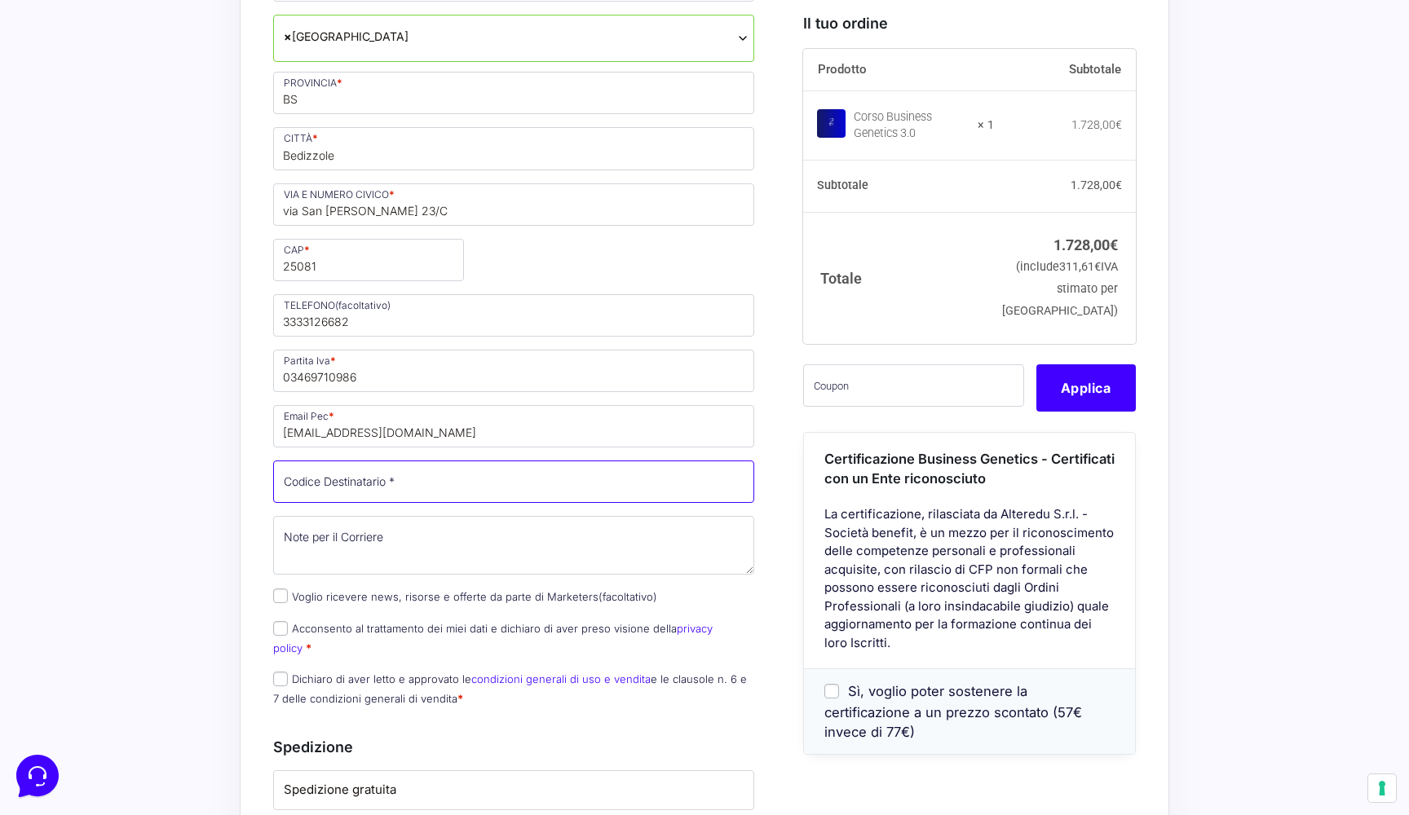
click at [329, 484] on input "Codice Destinatario *" at bounding box center [513, 482] width 481 height 42
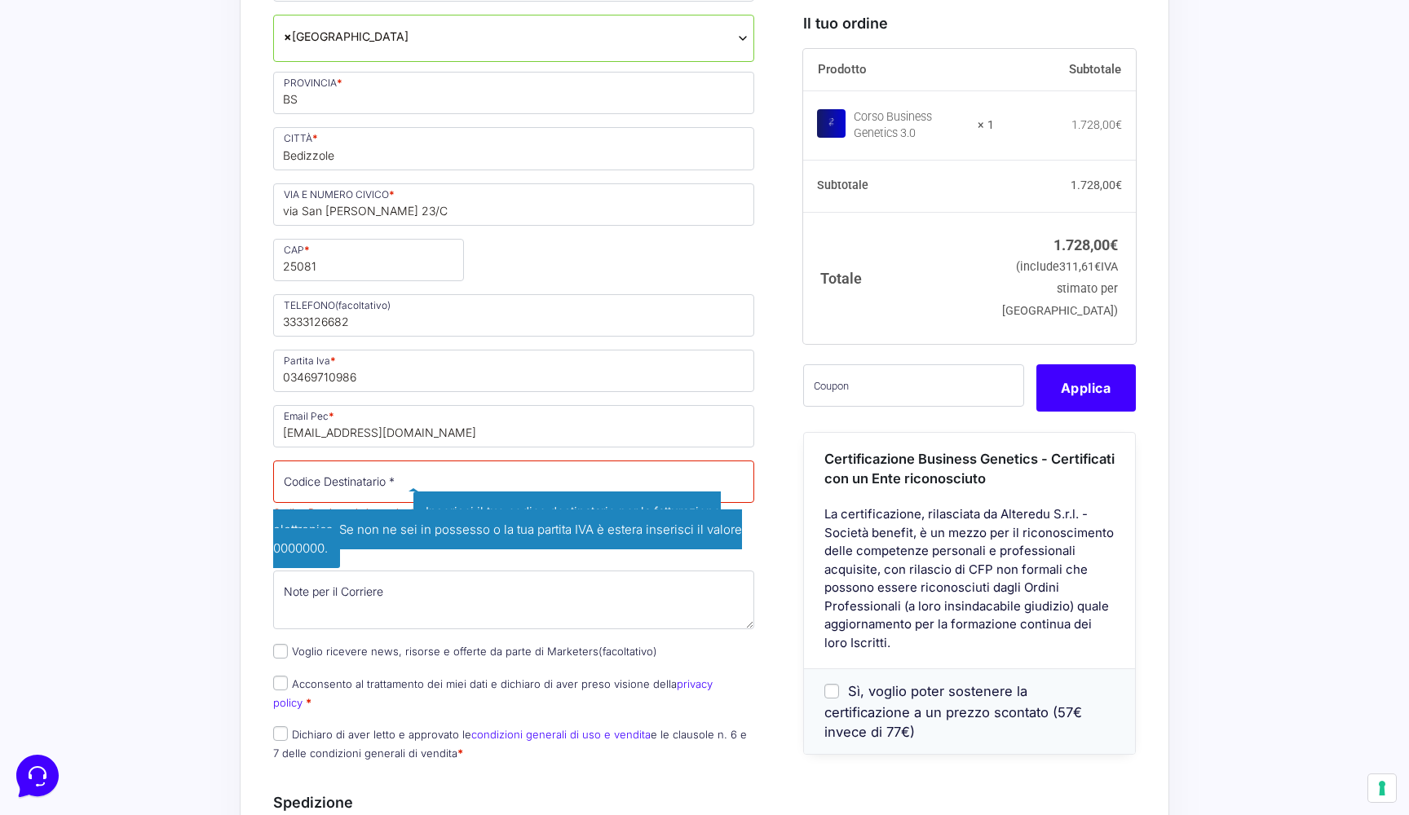
click at [227, 466] on div "Acquisti Protetti Reso Gratuito Pagamenti Flessibili Riepilogo Ordine 1.728,00 …" at bounding box center [704, 433] width 1409 height 2185
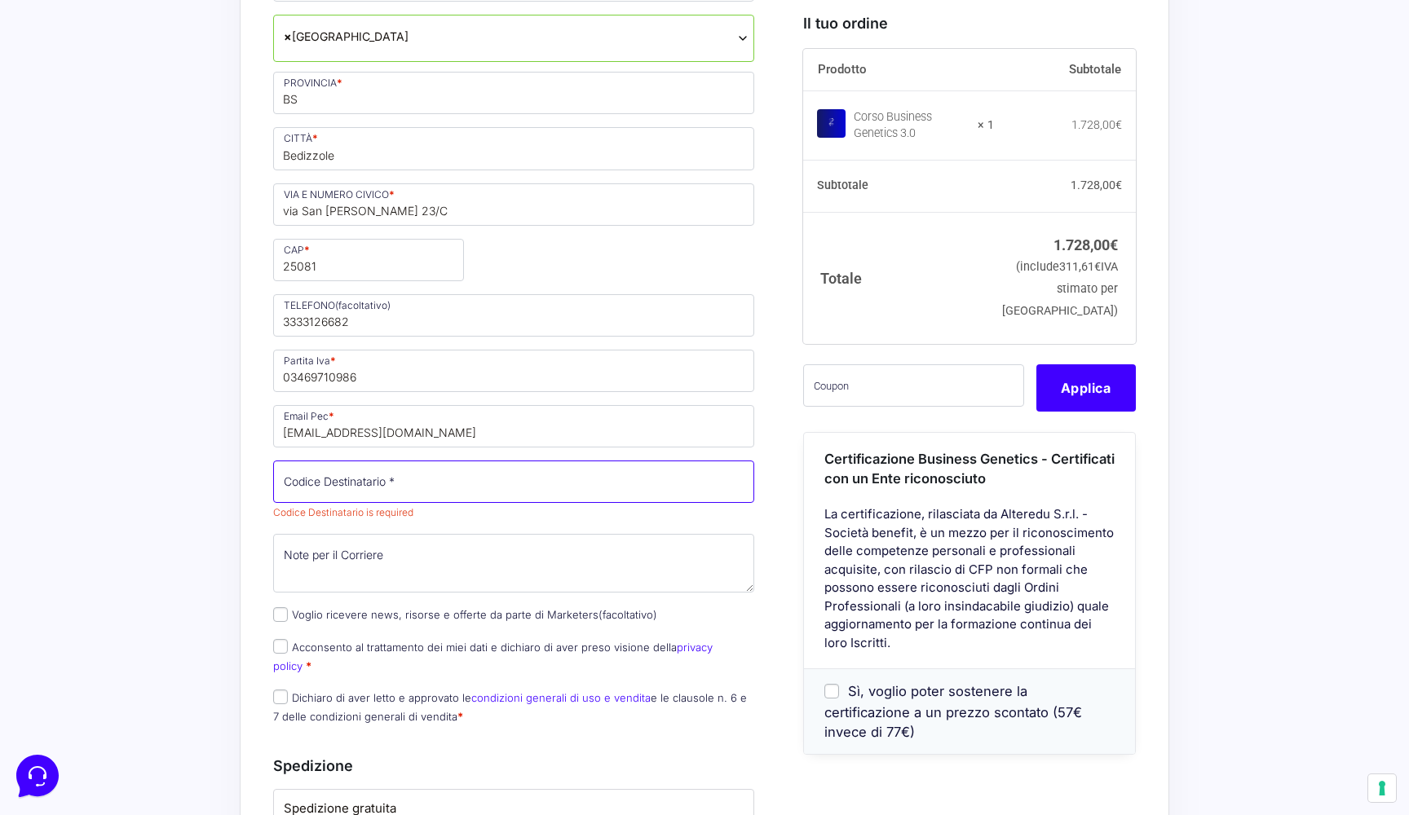
click at [338, 479] on input "Codice Destinatario *" at bounding box center [513, 482] width 481 height 42
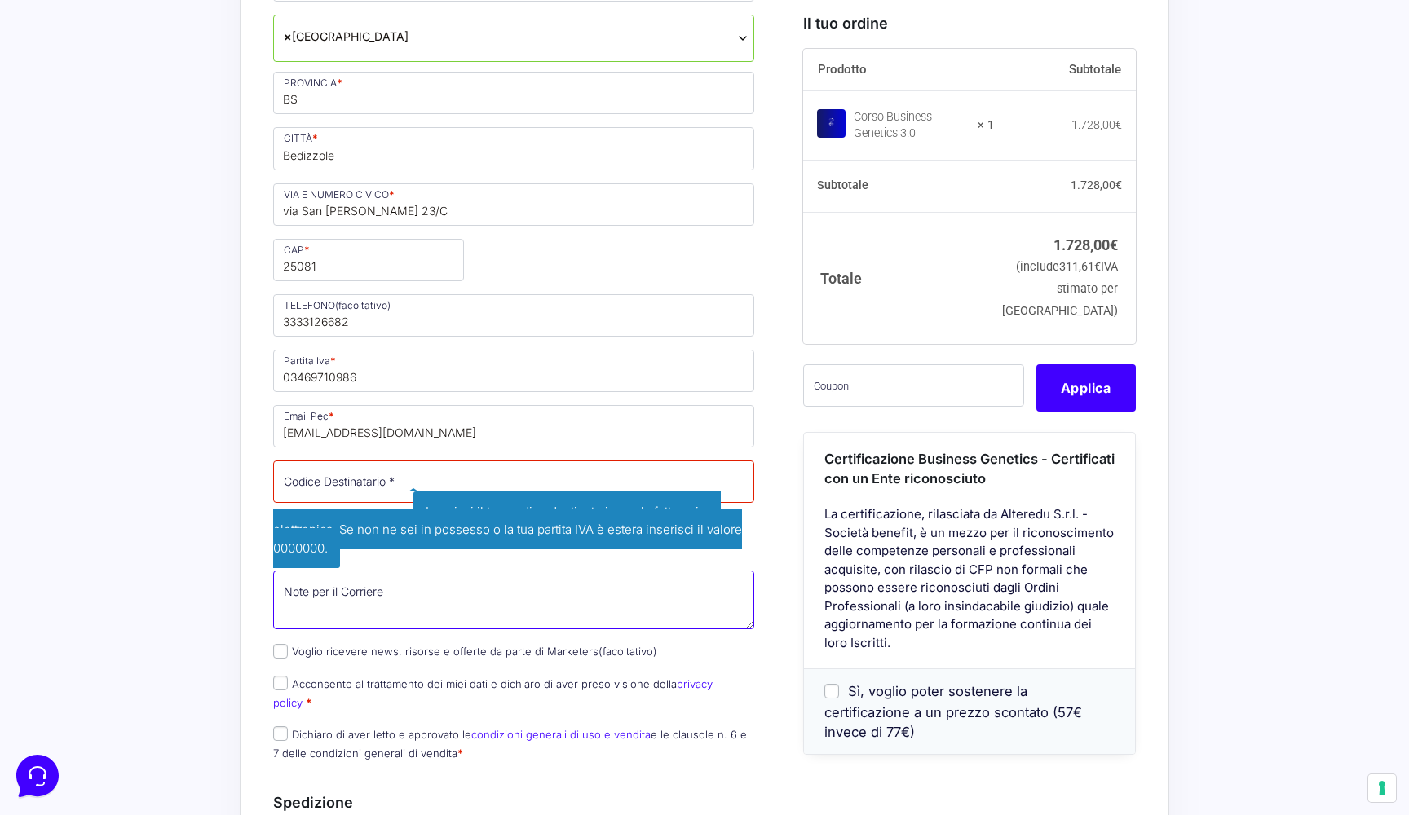
click at [428, 577] on div "Nome * Alessia Cognome * Boni Stato * Seleziona un paese / una regione… Afghani…" at bounding box center [513, 178] width 493 height 1189
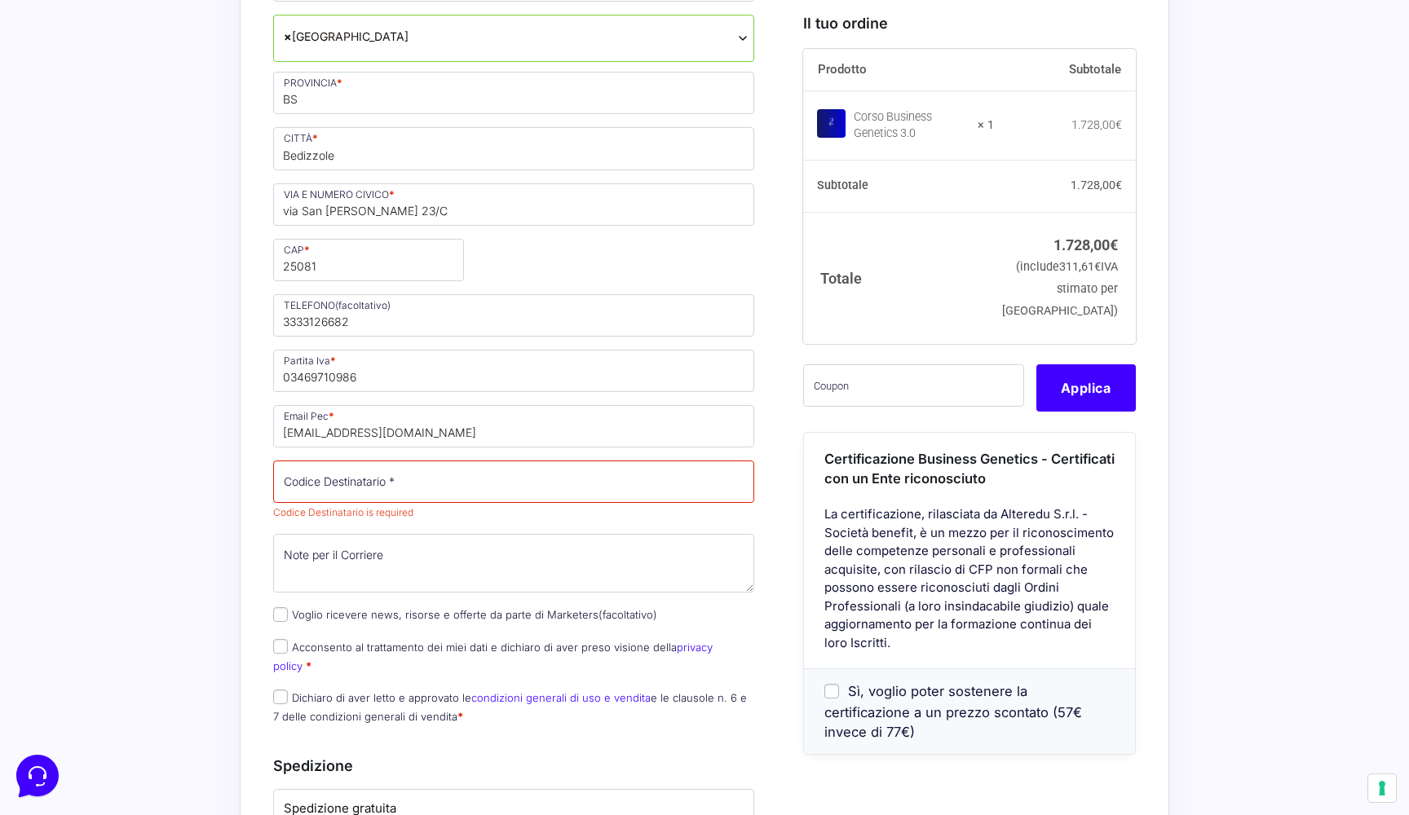
click at [282, 644] on input "Acconsento al trattamento dei miei dati e dichiaro di aver preso visione della …" at bounding box center [280, 646] width 15 height 15
checkbox input "true"
click at [281, 690] on input "Dichiaro di aver letto e approvato le condizioni generali di uso e vendita e le…" at bounding box center [280, 697] width 15 height 15
checkbox input "true"
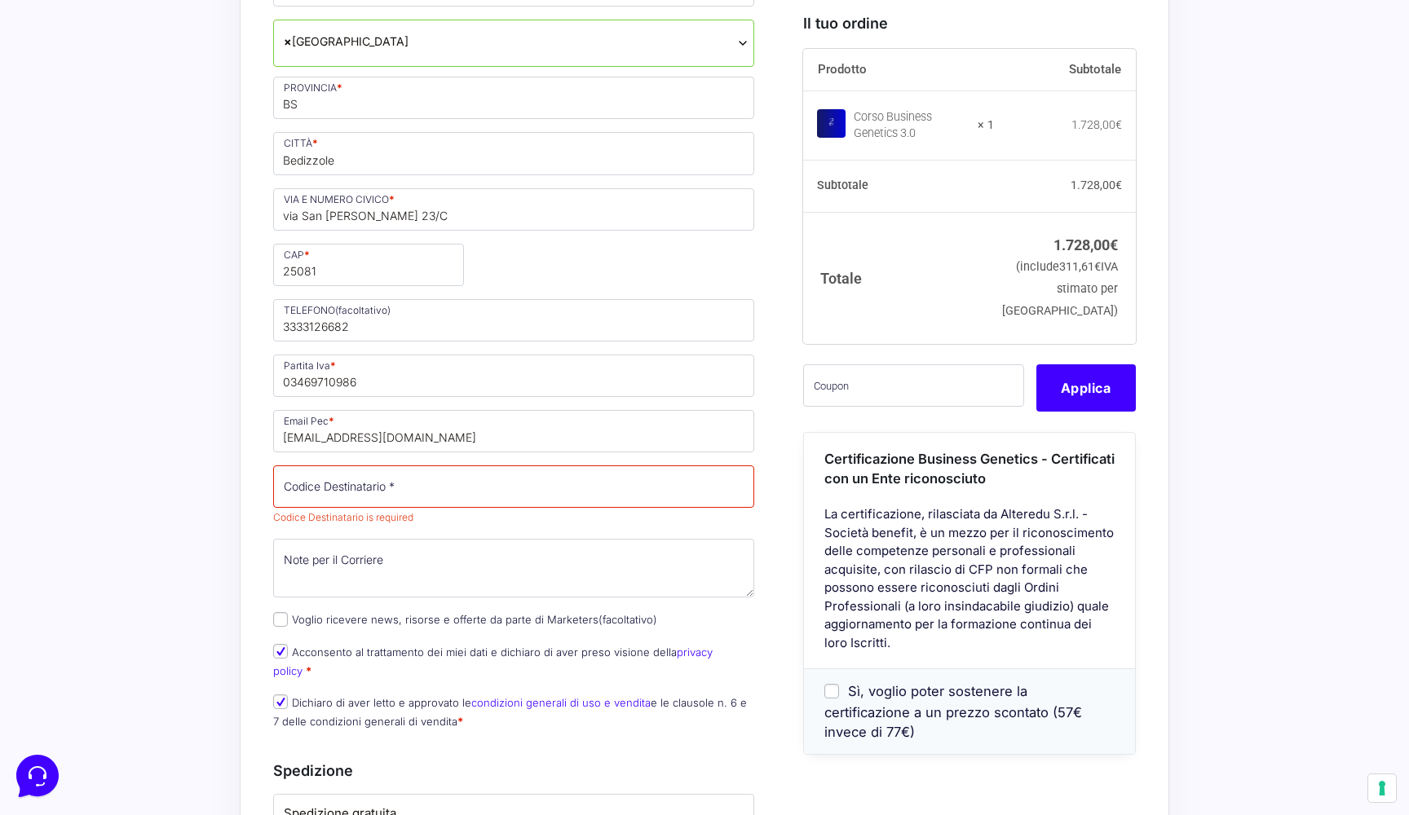
scroll to position [1021, 0]
click at [331, 485] on input "Codice Destinatario *" at bounding box center [513, 484] width 481 height 42
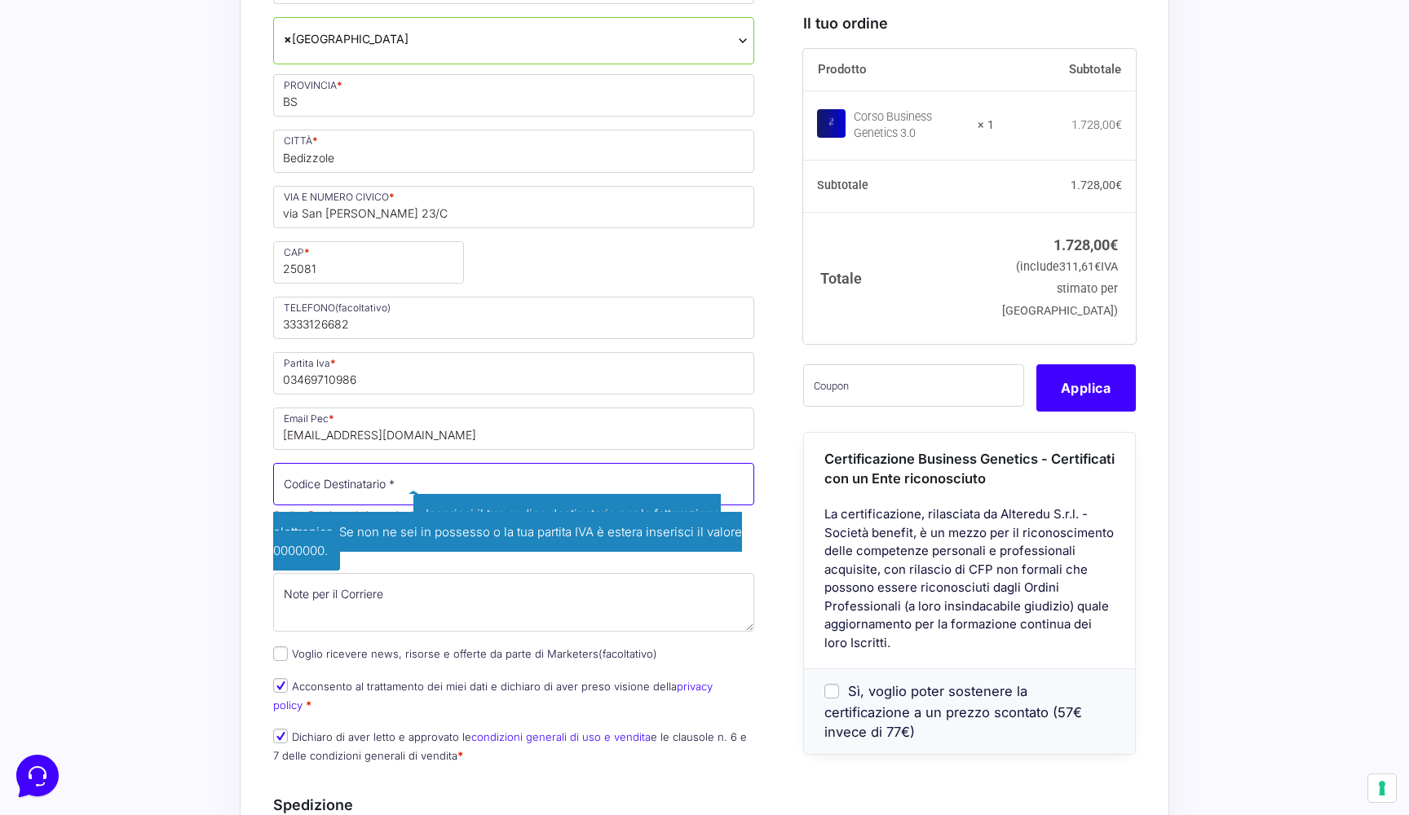
click at [354, 496] on input "Codice Destinatario *" at bounding box center [513, 484] width 481 height 42
paste input "M5UXCR1"
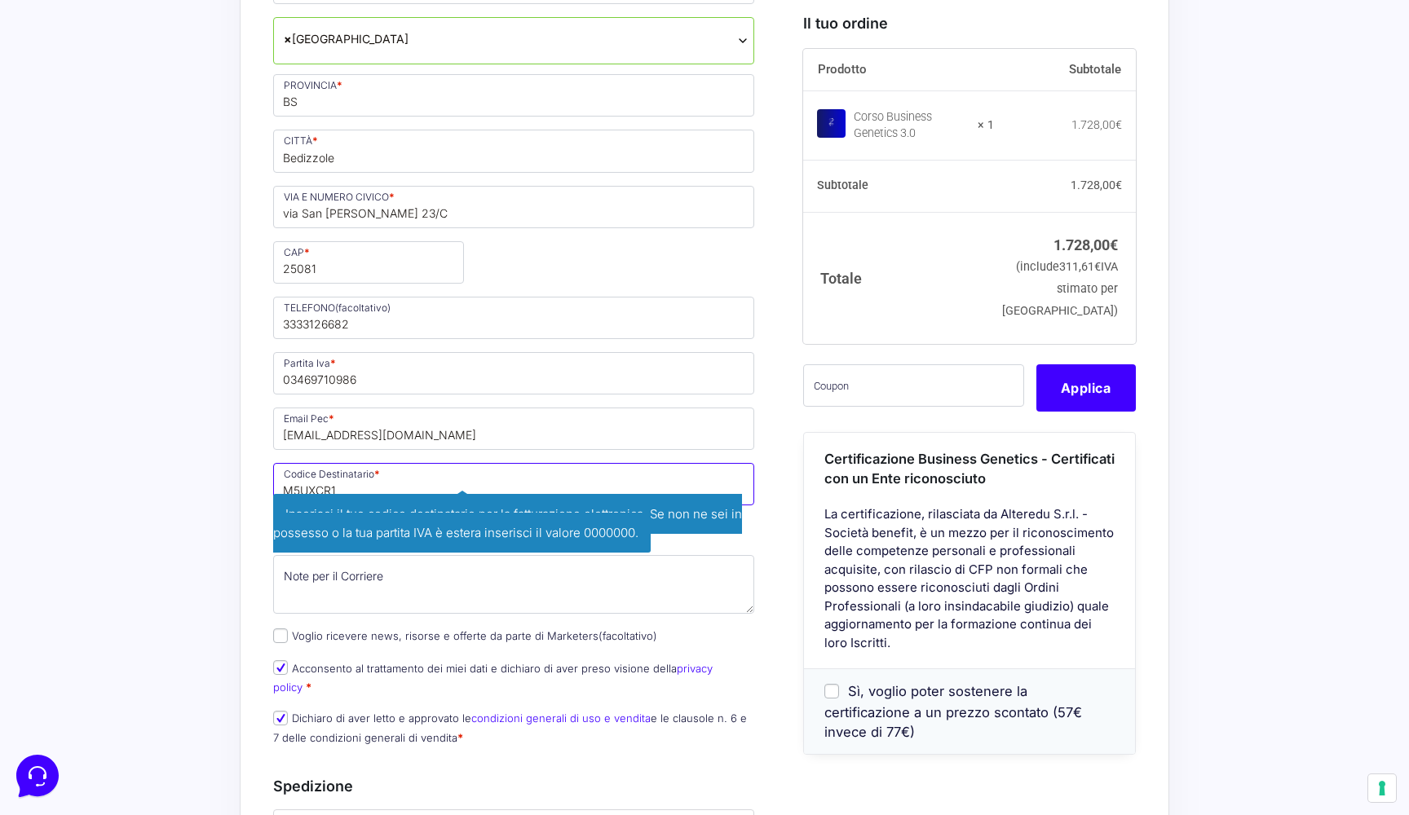
type input "M5UXCR1"
click at [366, 603] on textarea "Note per il Corriere (facoltativo)" at bounding box center [513, 584] width 481 height 59
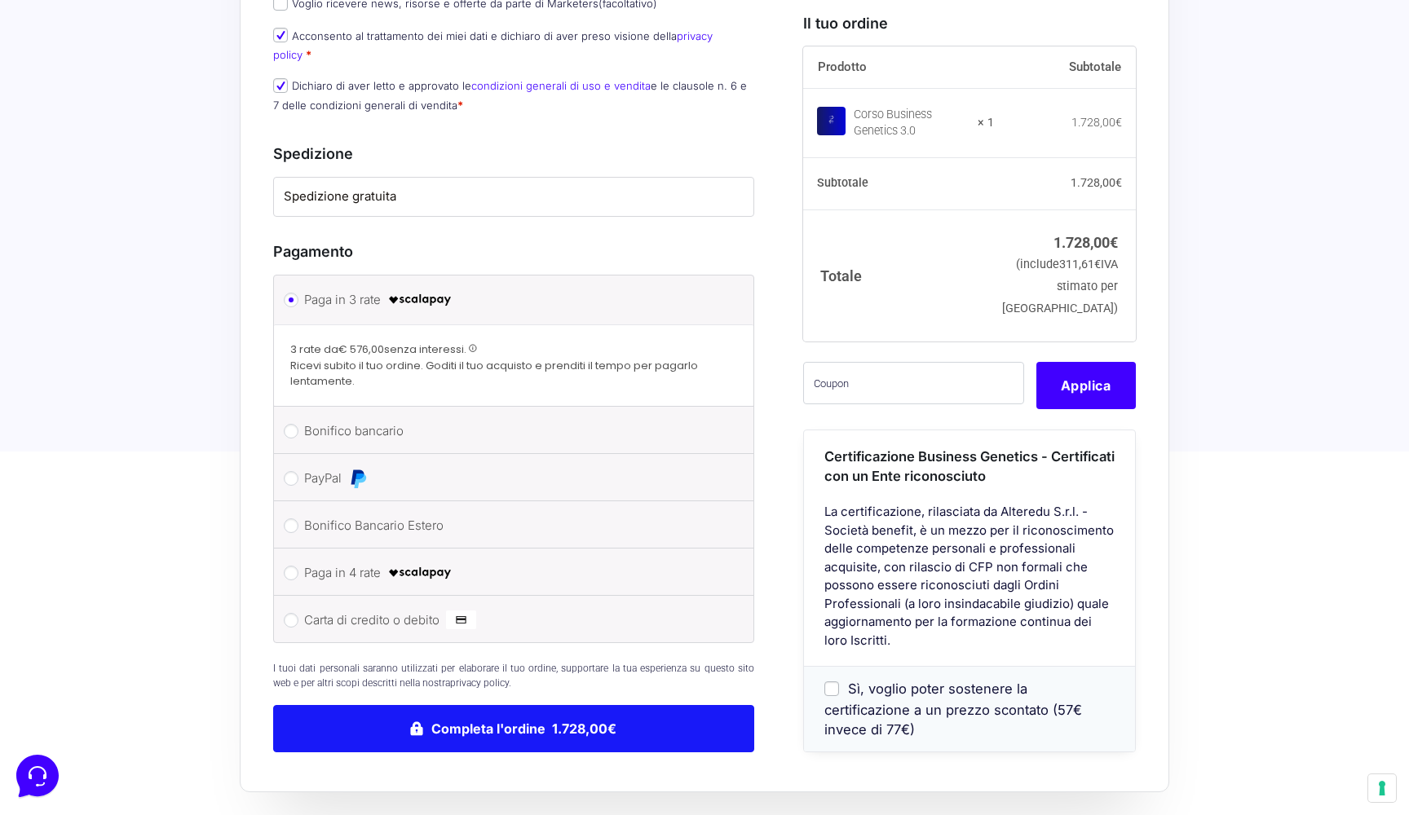
scroll to position [1619, 0]
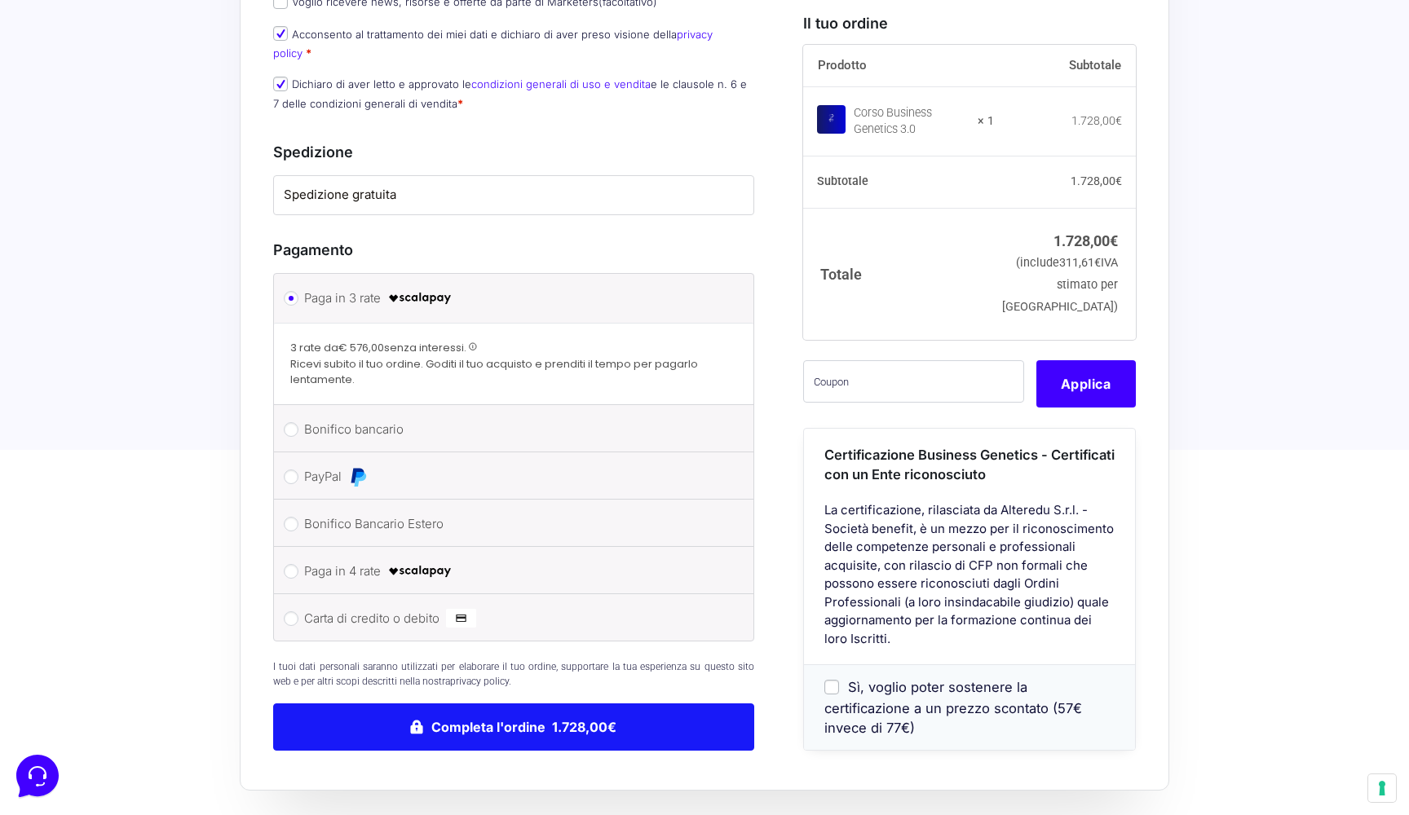
click at [503, 720] on button "Completa l'ordine 1.728,00€" at bounding box center [513, 727] width 481 height 47
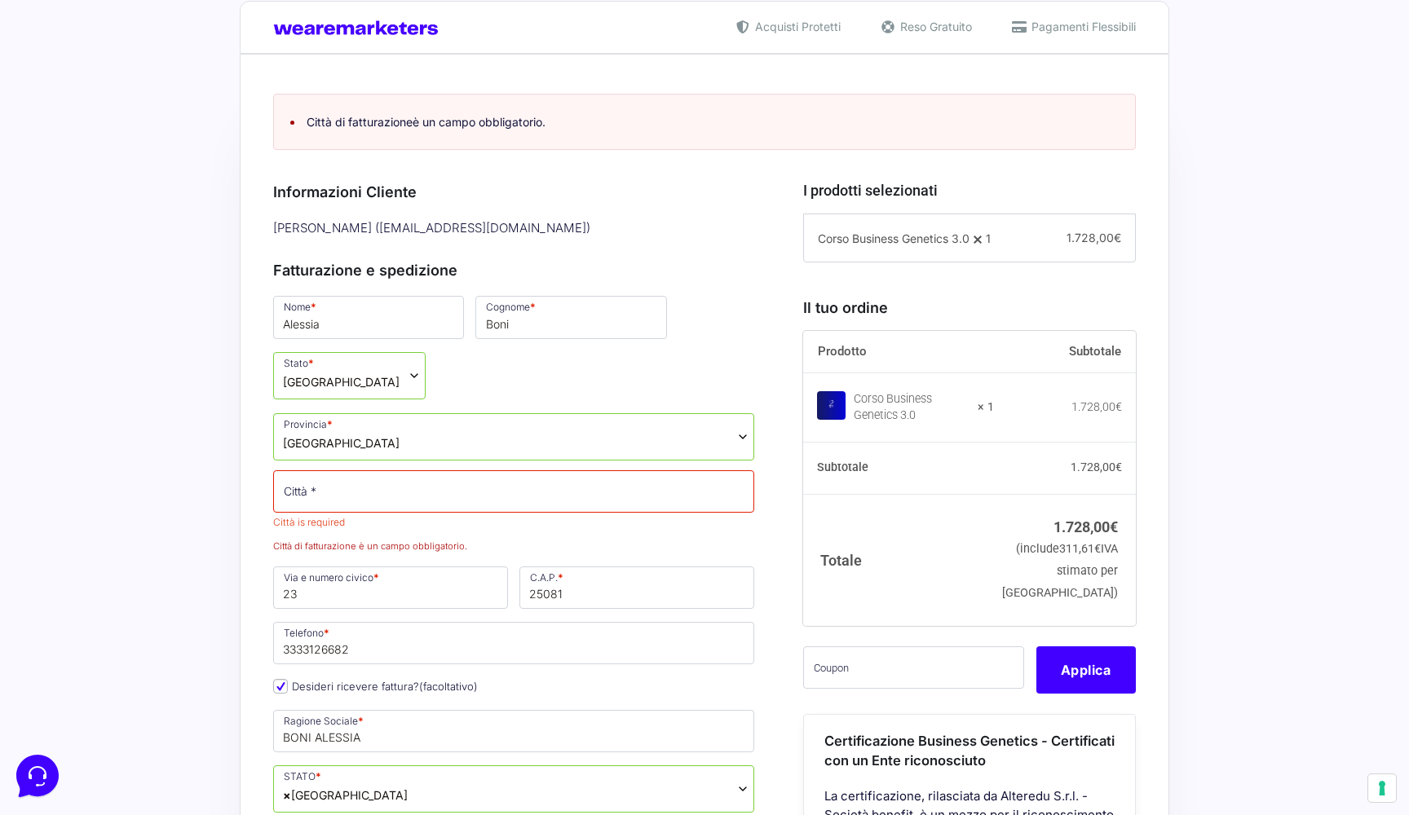
scroll to position [400, 0]
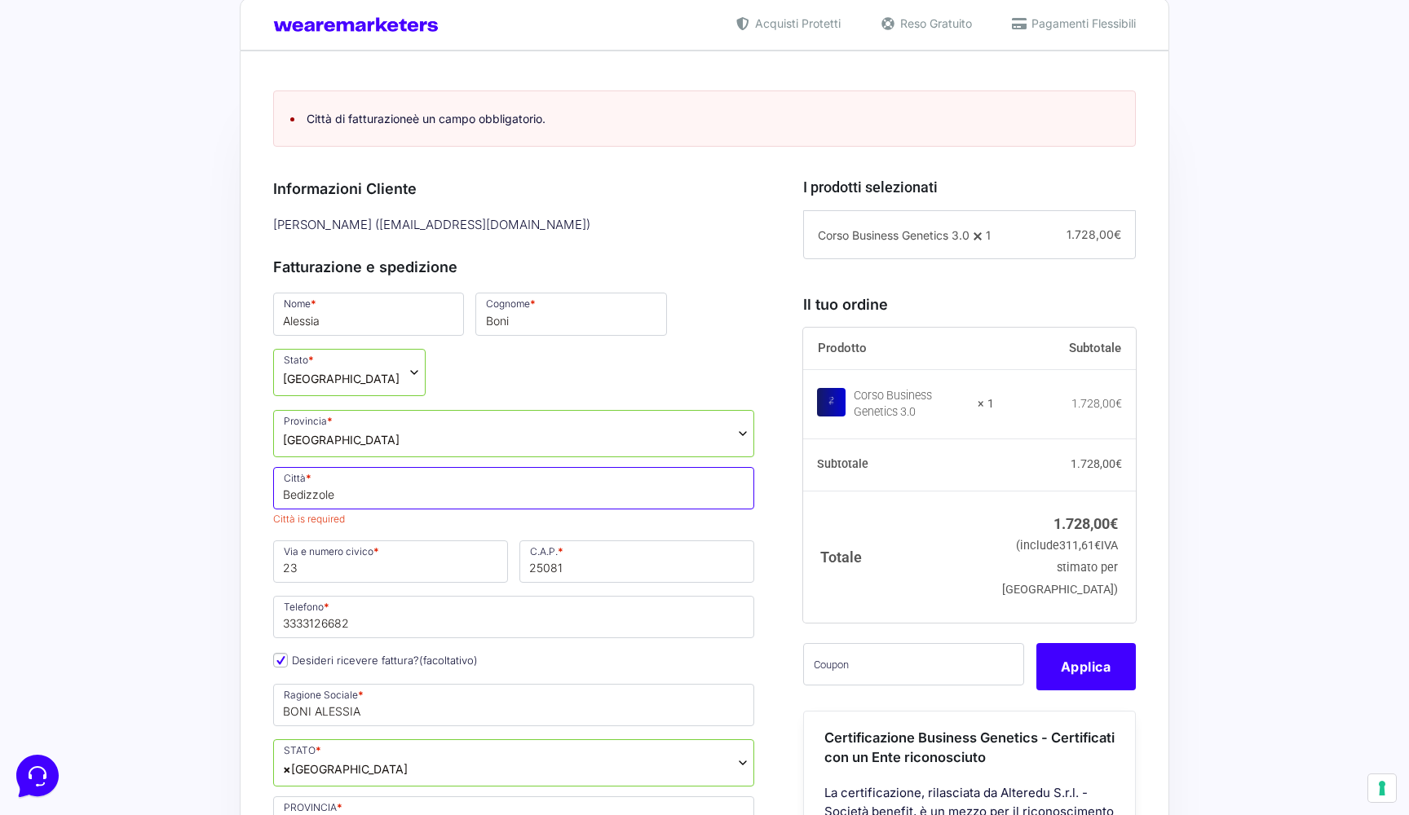
type input "Bedizzole"
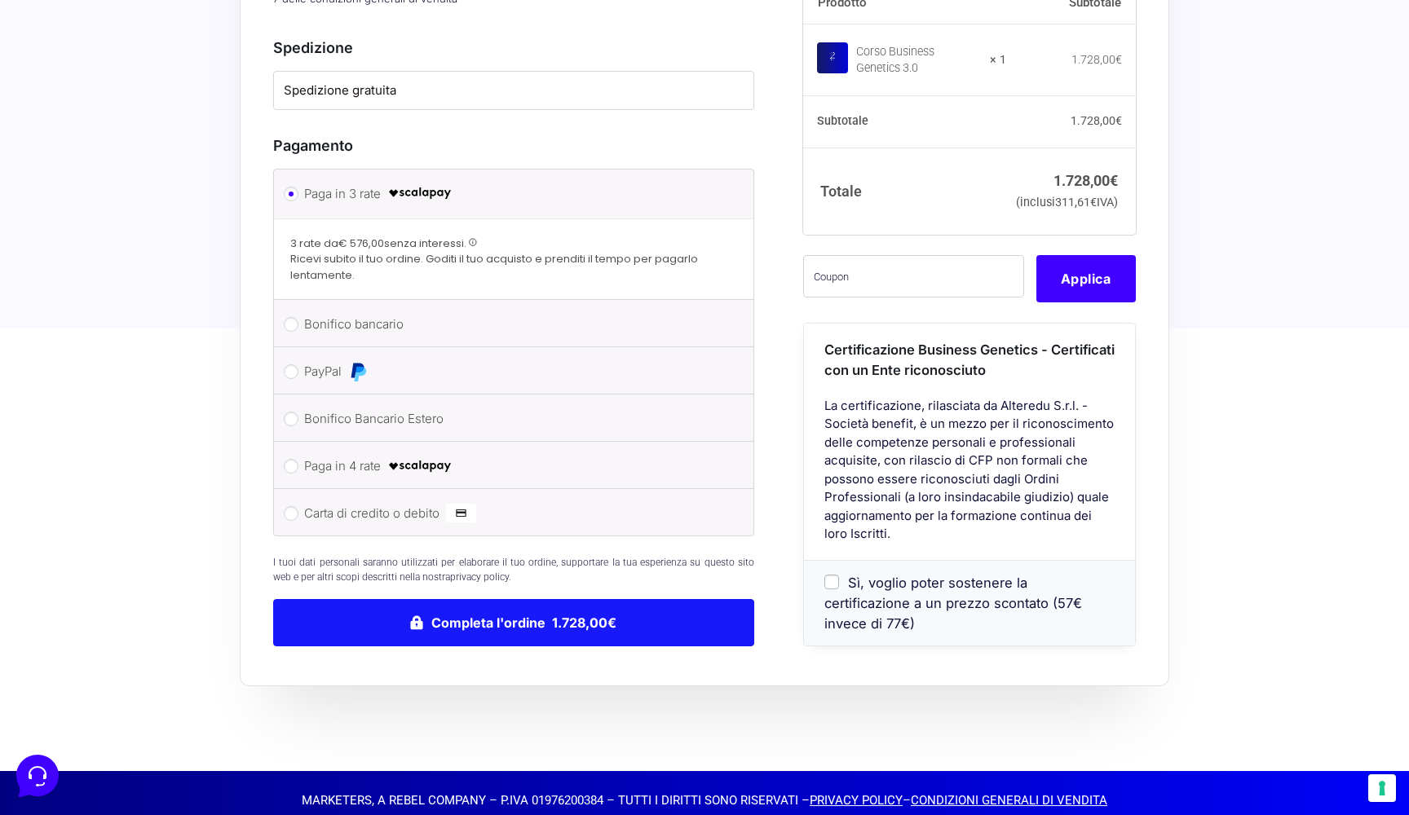
scroll to position [1805, 0]
click at [502, 603] on button "Completa l'ordine 1.728,00€" at bounding box center [513, 623] width 481 height 47
